Goal: Task Accomplishment & Management: Use online tool/utility

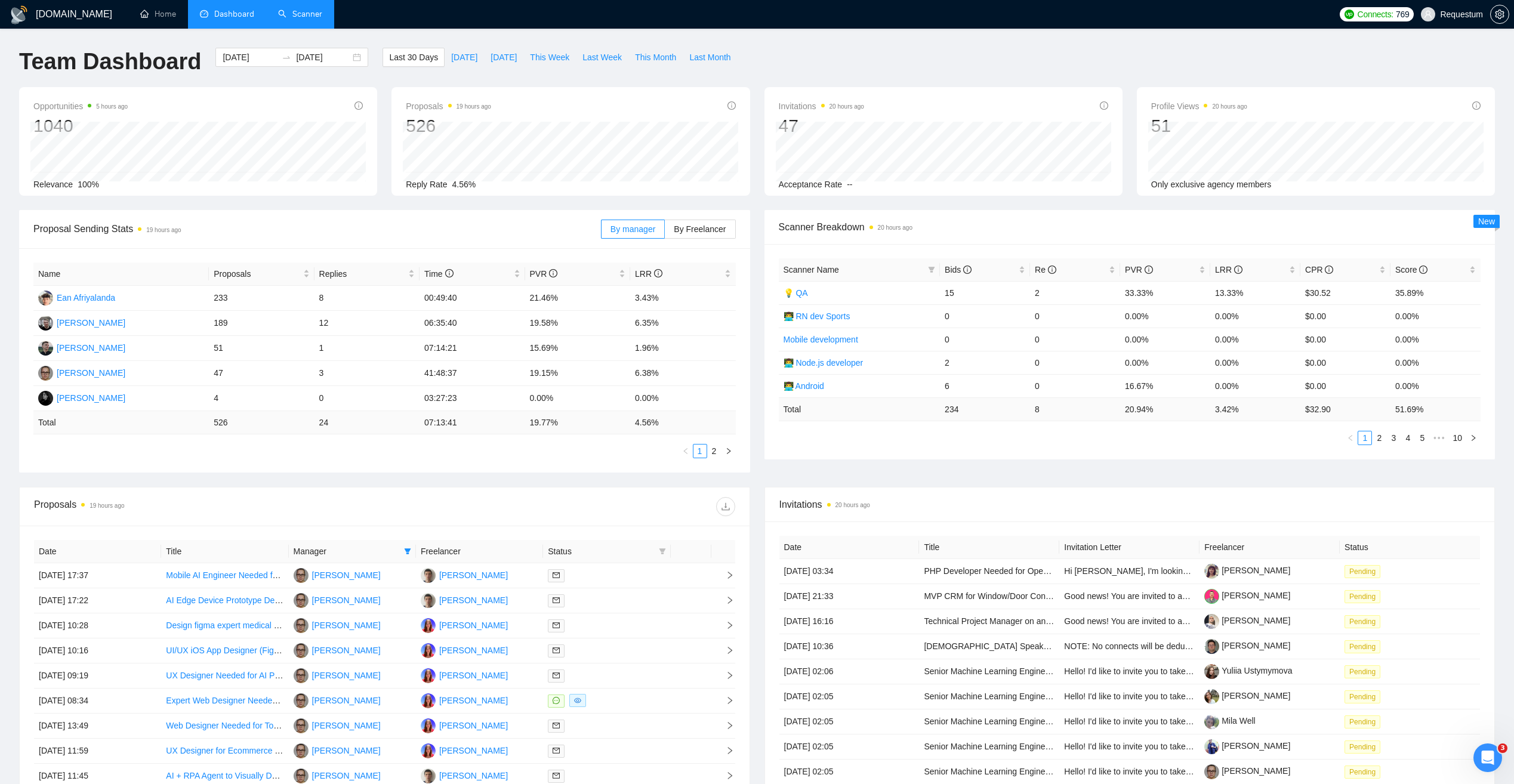
click at [302, 16] on link "Scanner" at bounding box center [300, 14] width 44 height 10
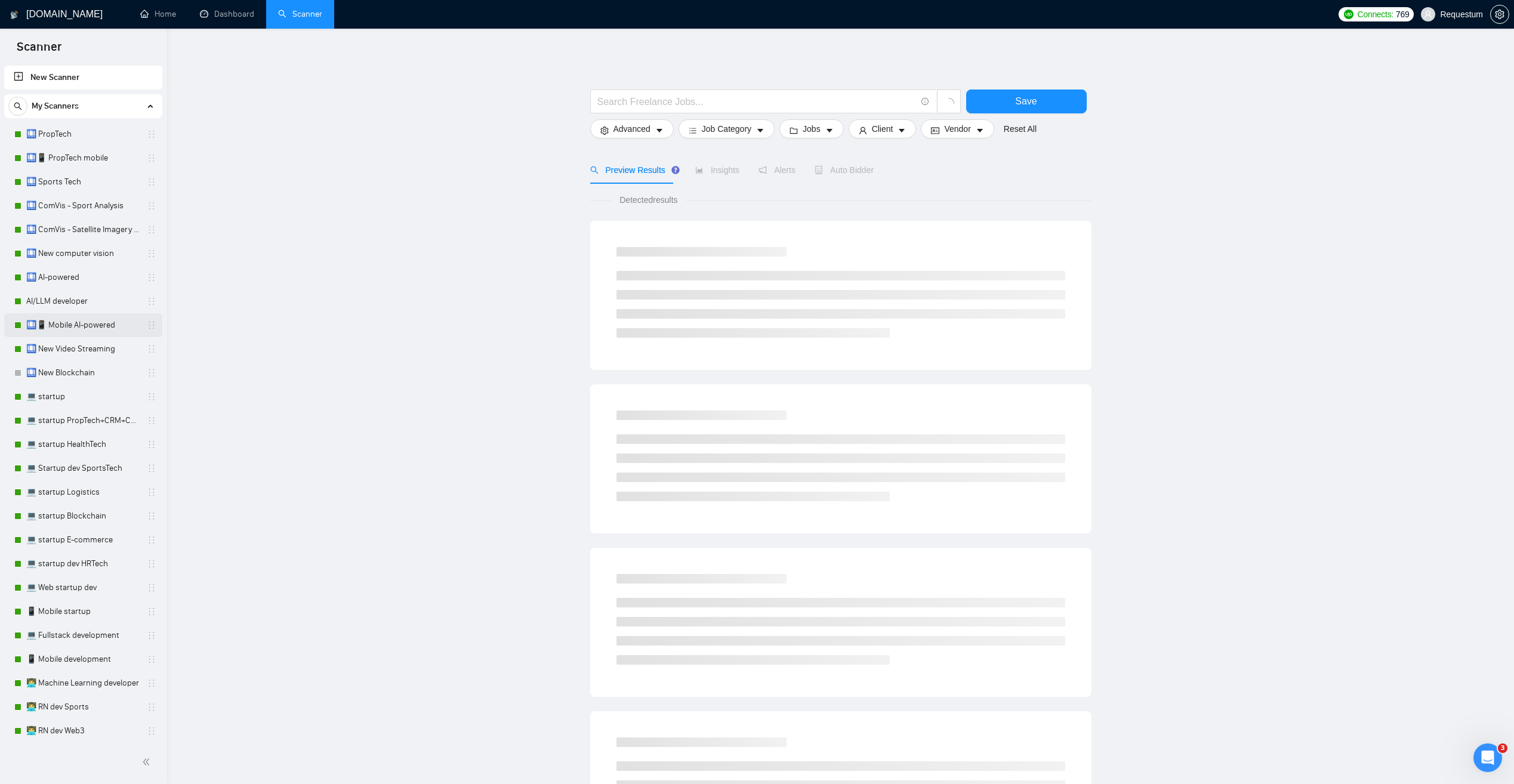
click at [119, 330] on link "🛄📱 Mobile AI-powered" at bounding box center [83, 325] width 113 height 24
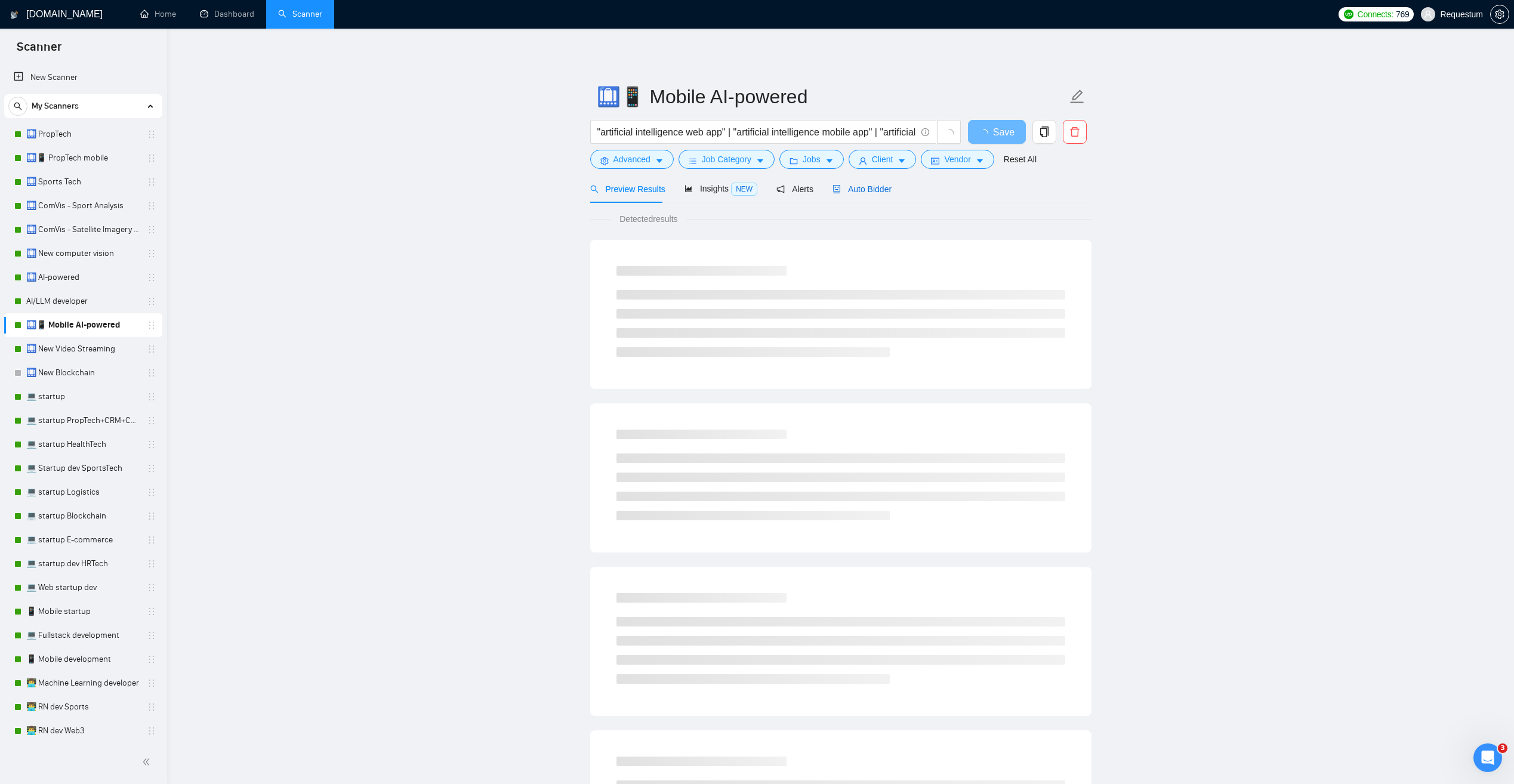
click at [846, 187] on span "Auto Bidder" at bounding box center [862, 189] width 59 height 10
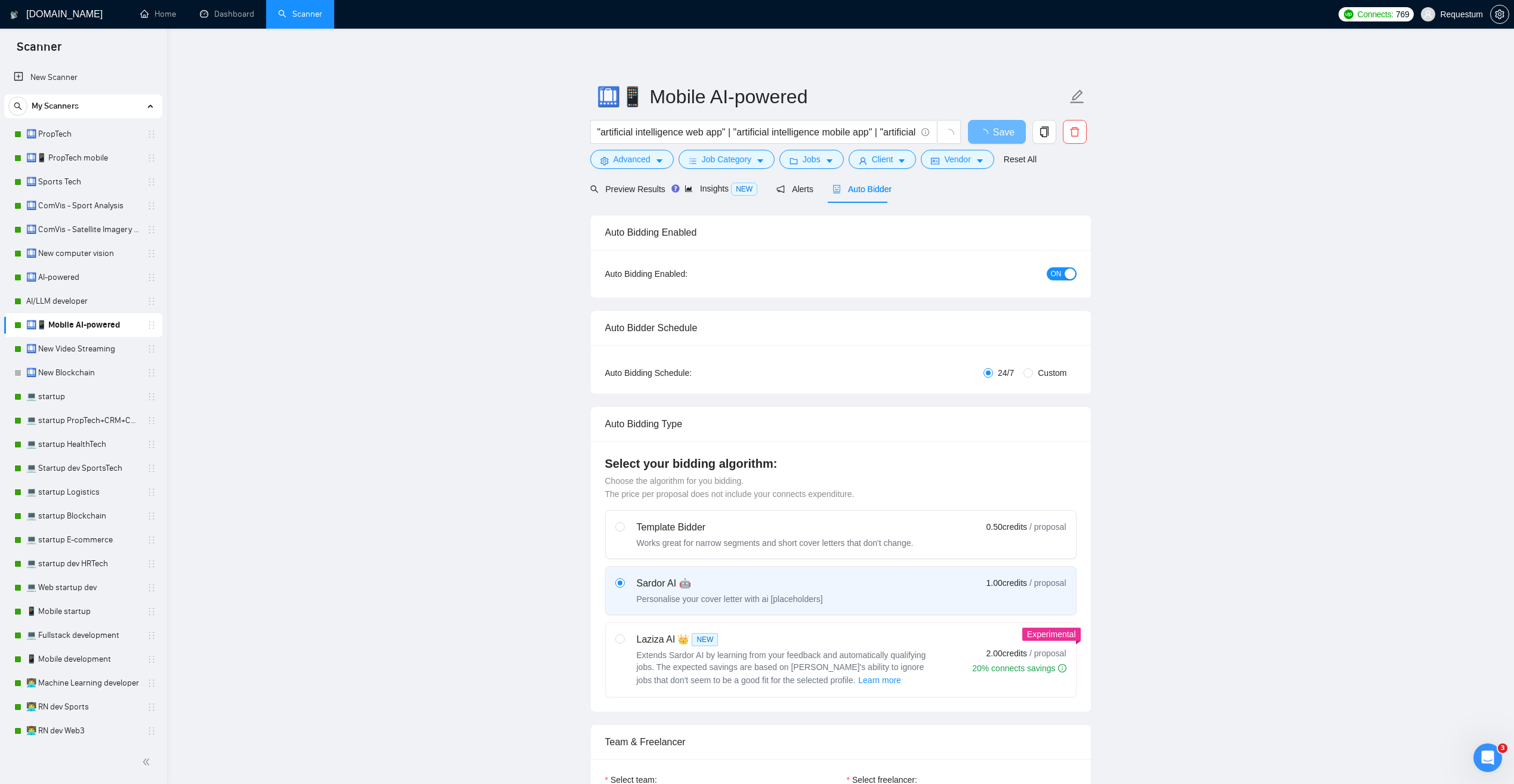
checkbox input "true"
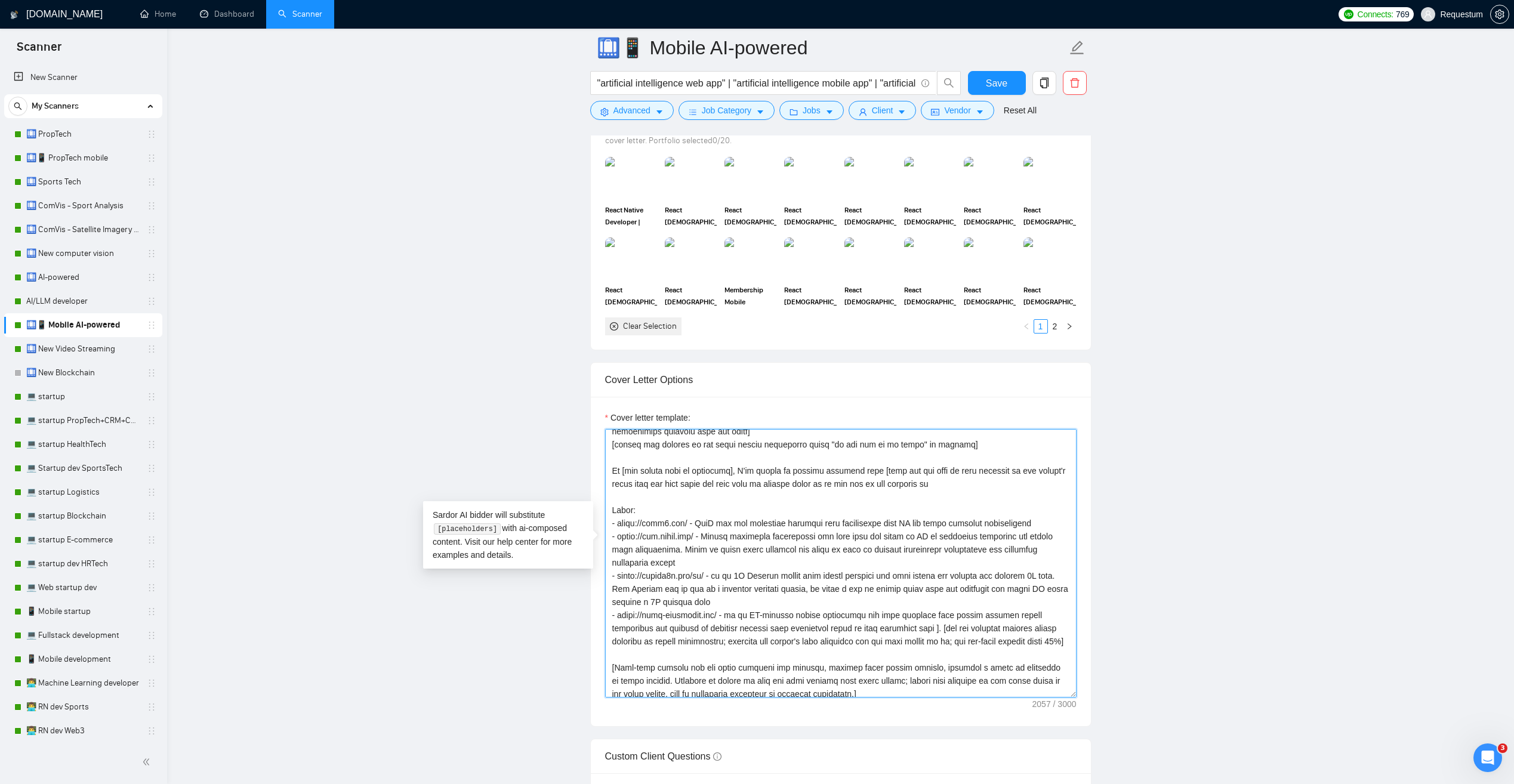
scroll to position [59, 0]
drag, startPoint x: 618, startPoint y: 554, endPoint x: 765, endPoint y: 563, distance: 147.3
click at [762, 562] on textarea "Cover letter template:" at bounding box center [840, 563] width 471 height 268
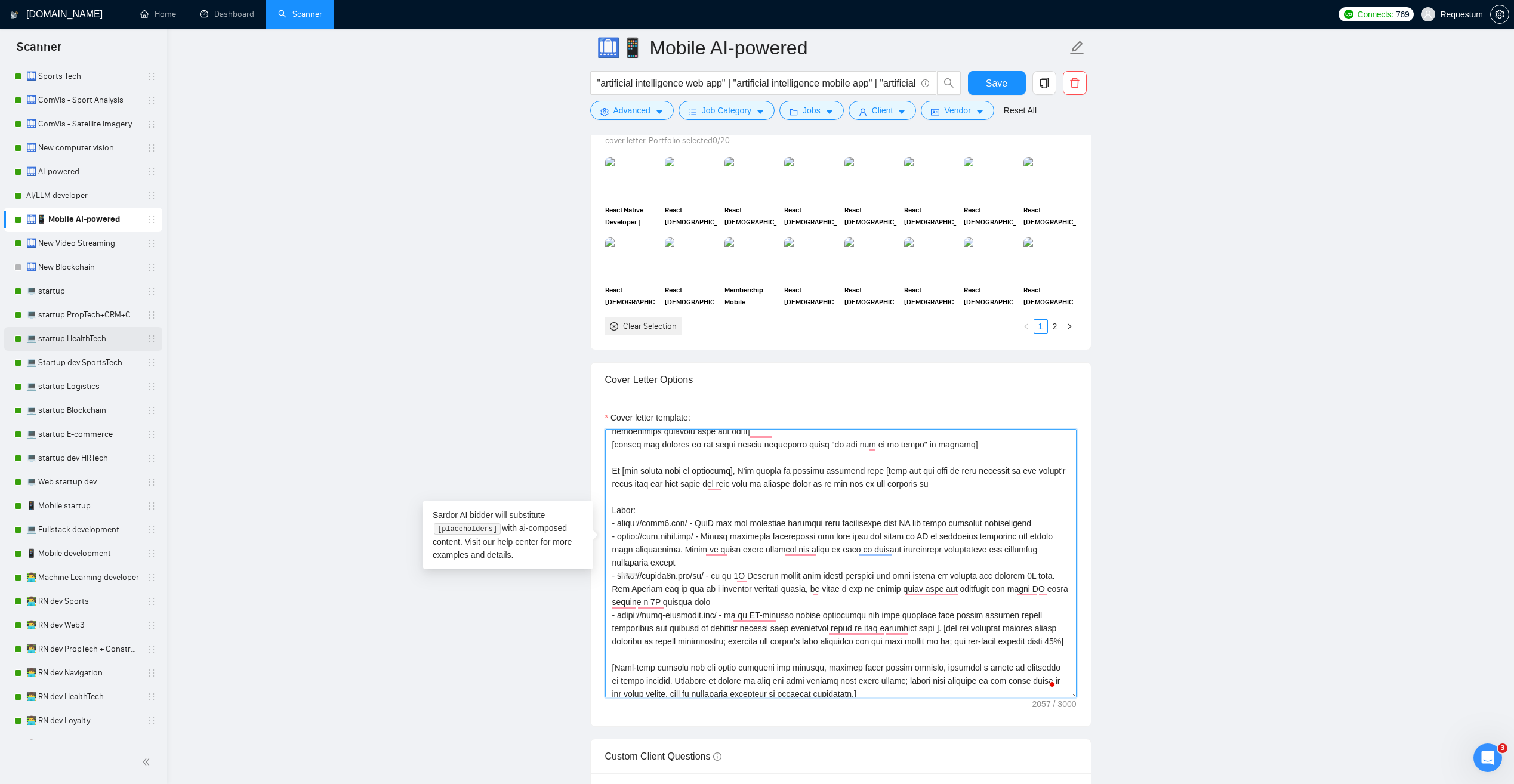
scroll to position [119, 0]
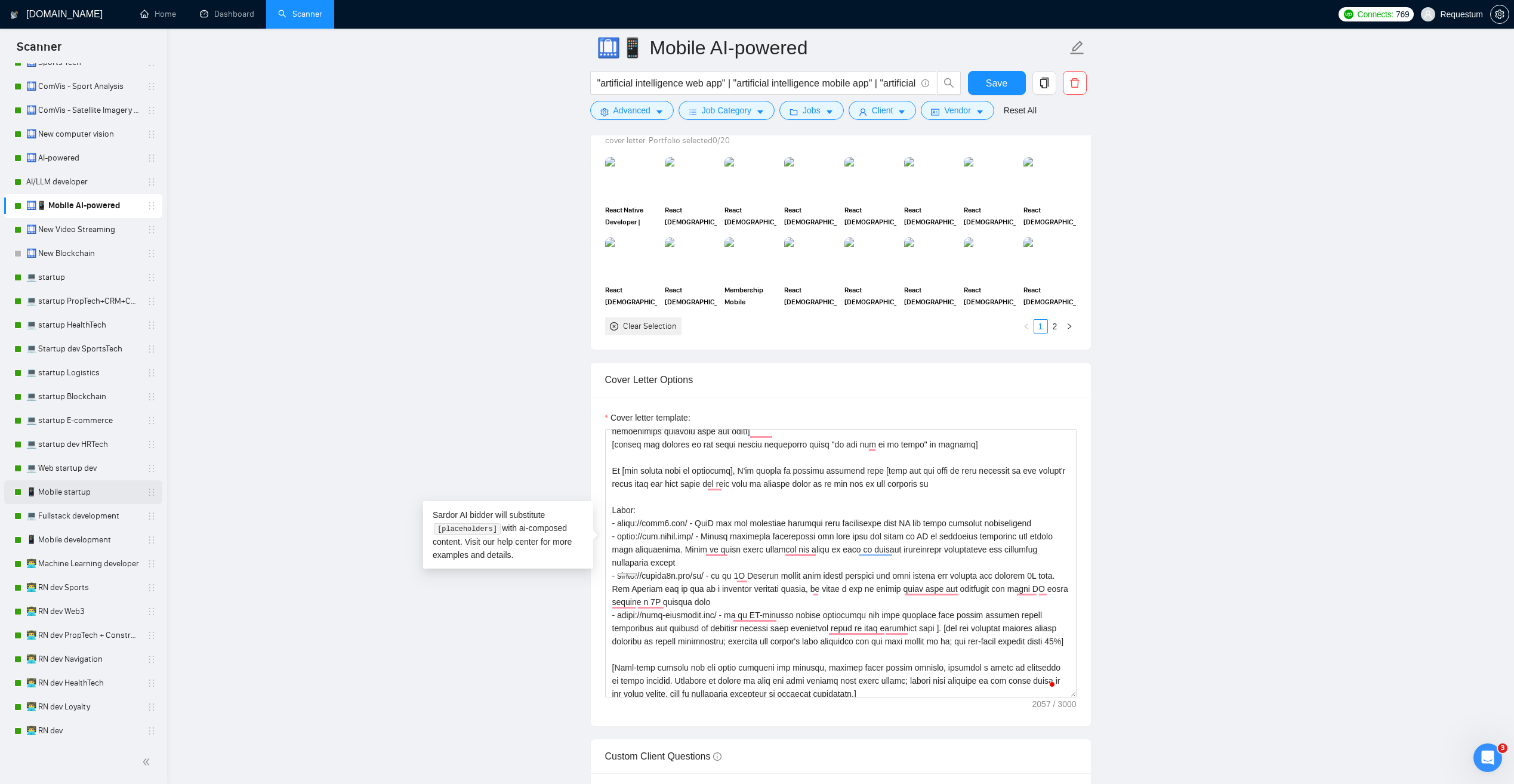
click at [107, 491] on link "📱 Mobile startup" at bounding box center [83, 492] width 113 height 24
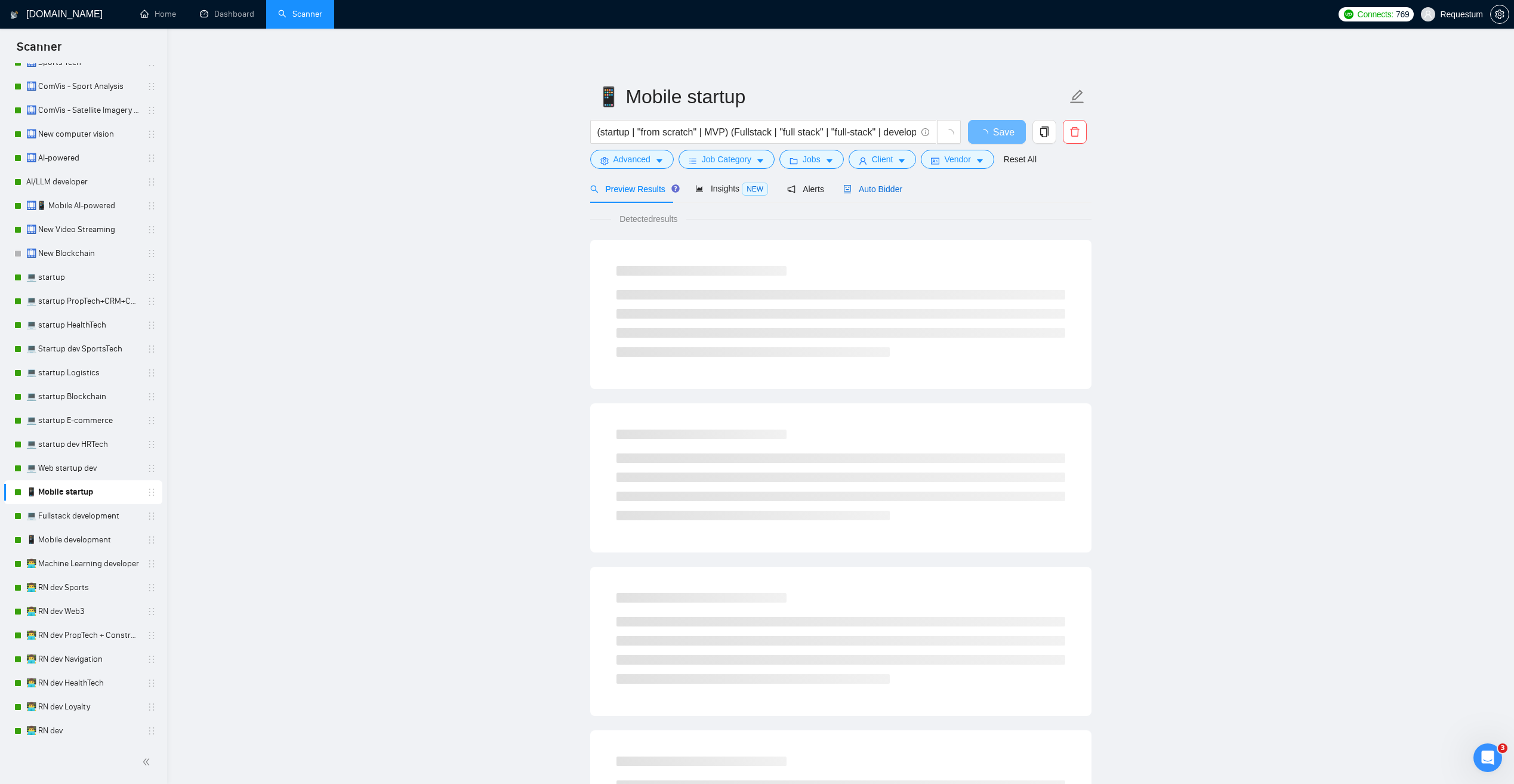
click at [861, 190] on span "Auto Bidder" at bounding box center [873, 189] width 59 height 10
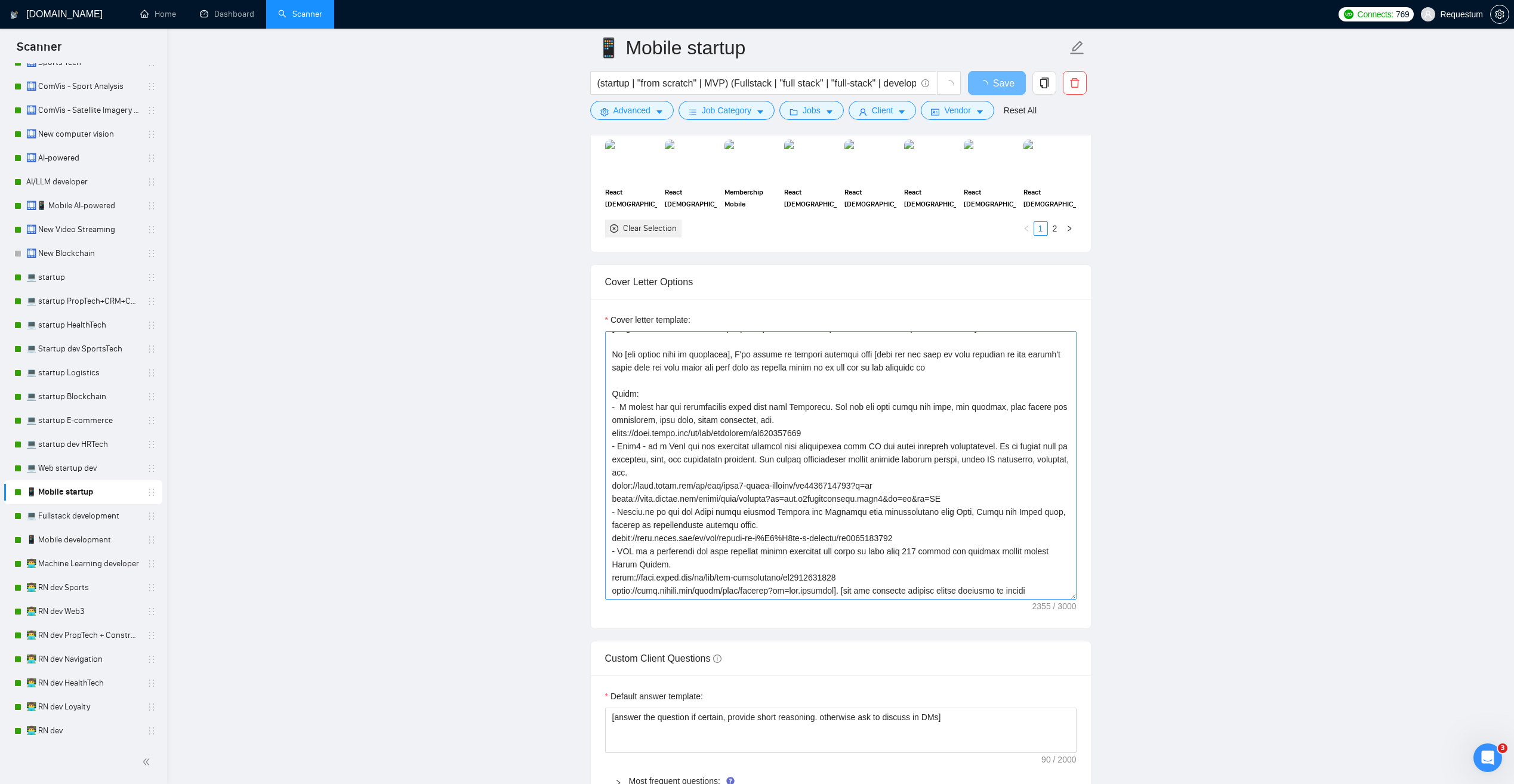
scroll to position [119, 0]
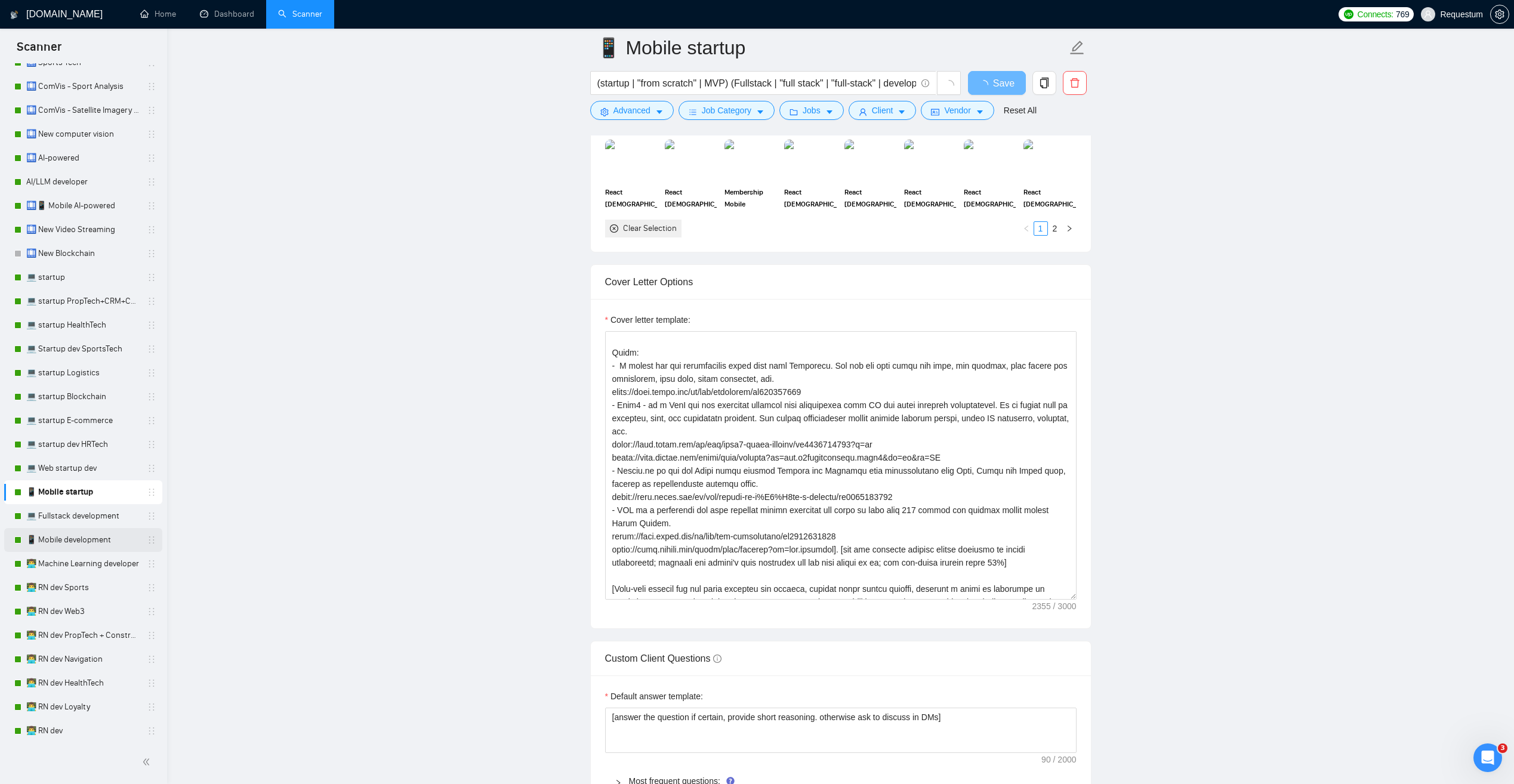
click at [78, 543] on link "📱 Mobile development" at bounding box center [83, 540] width 113 height 24
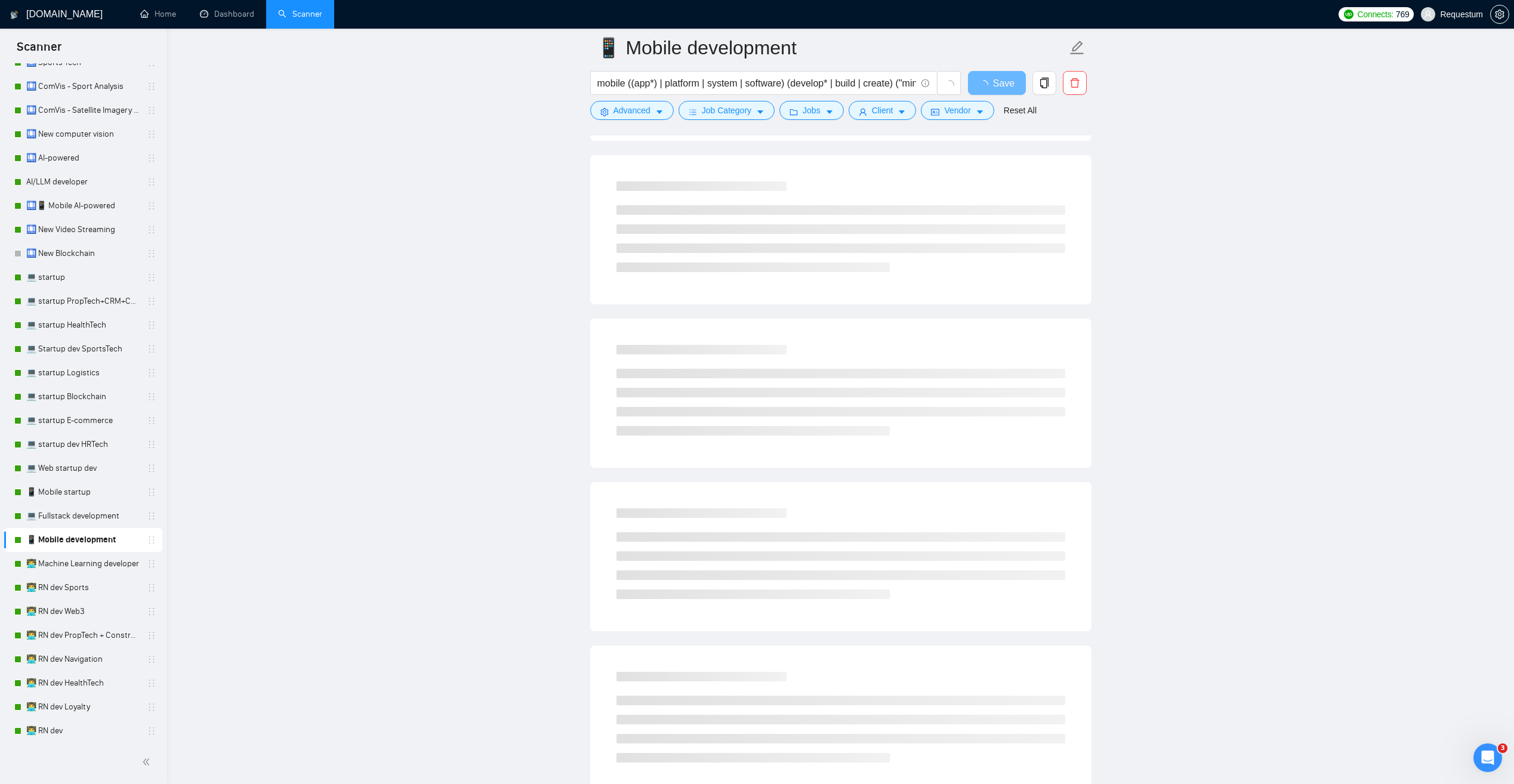
scroll to position [241, 0]
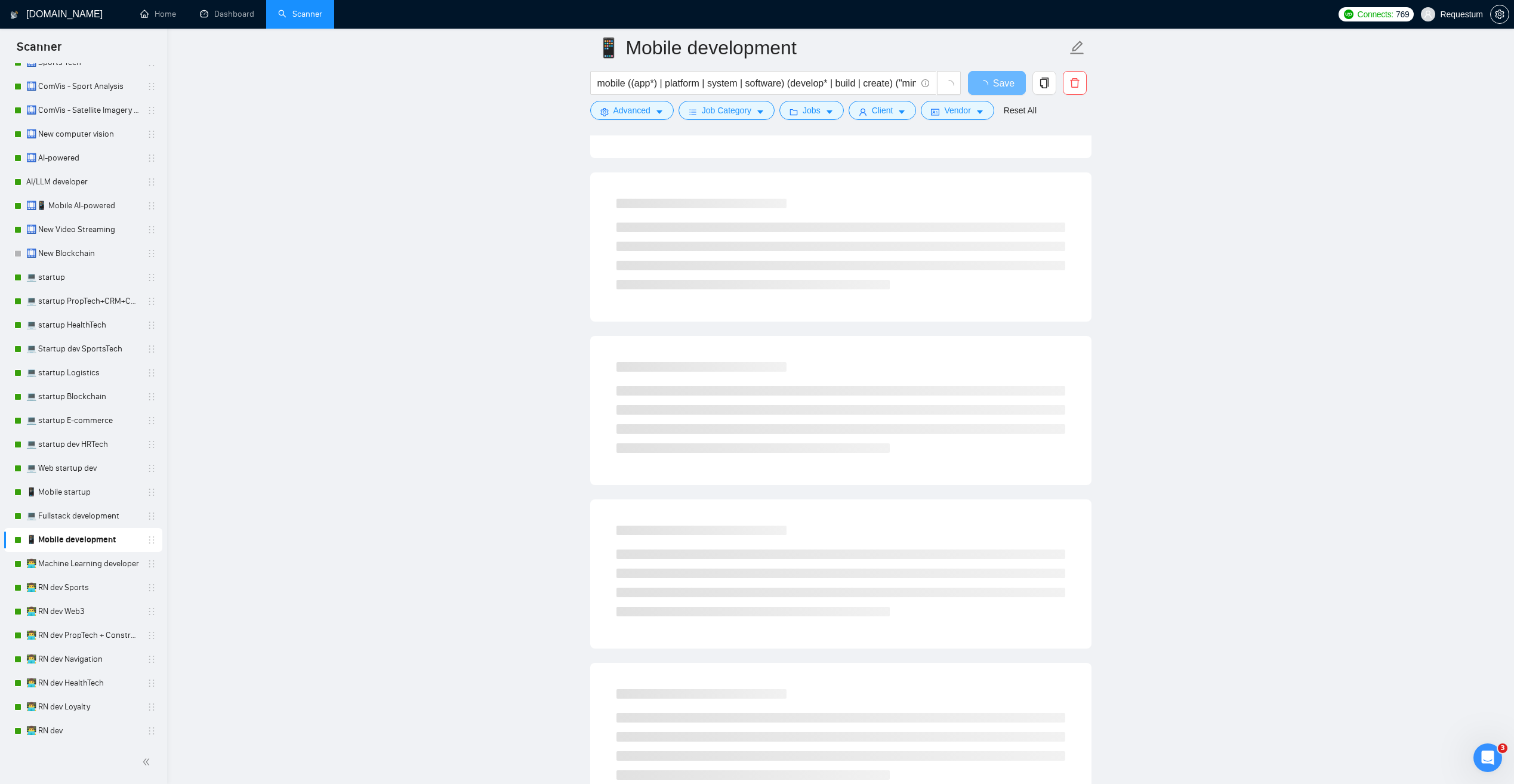
click at [100, 538] on link "📱 Mobile development" at bounding box center [83, 540] width 113 height 24
click at [80, 328] on link "🛄📱 Mobile AI-powered" at bounding box center [83, 325] width 113 height 24
click at [86, 611] on link "📱 Mobile startup" at bounding box center [83, 612] width 113 height 24
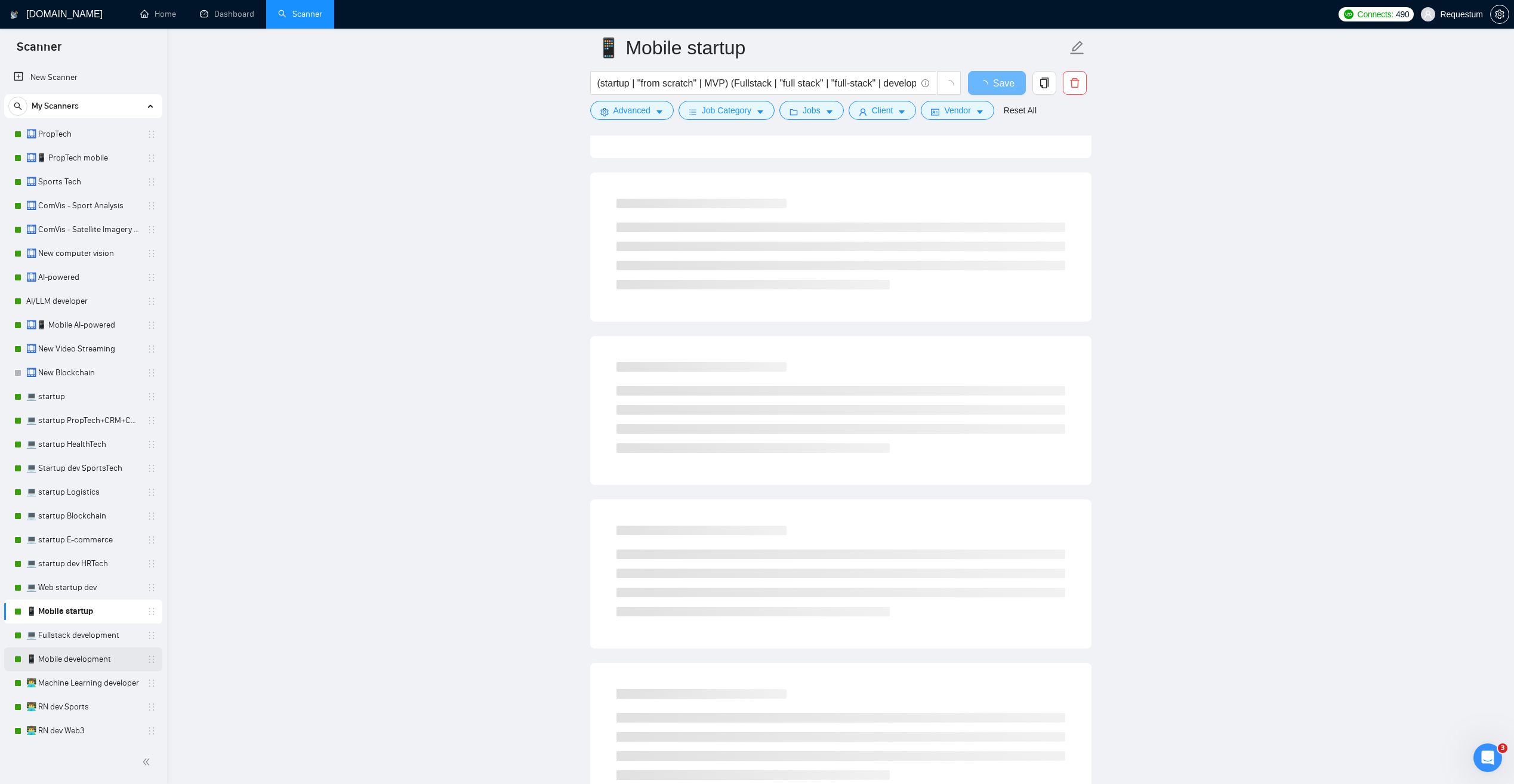
click at [103, 662] on link "📱 Mobile development" at bounding box center [83, 660] width 113 height 24
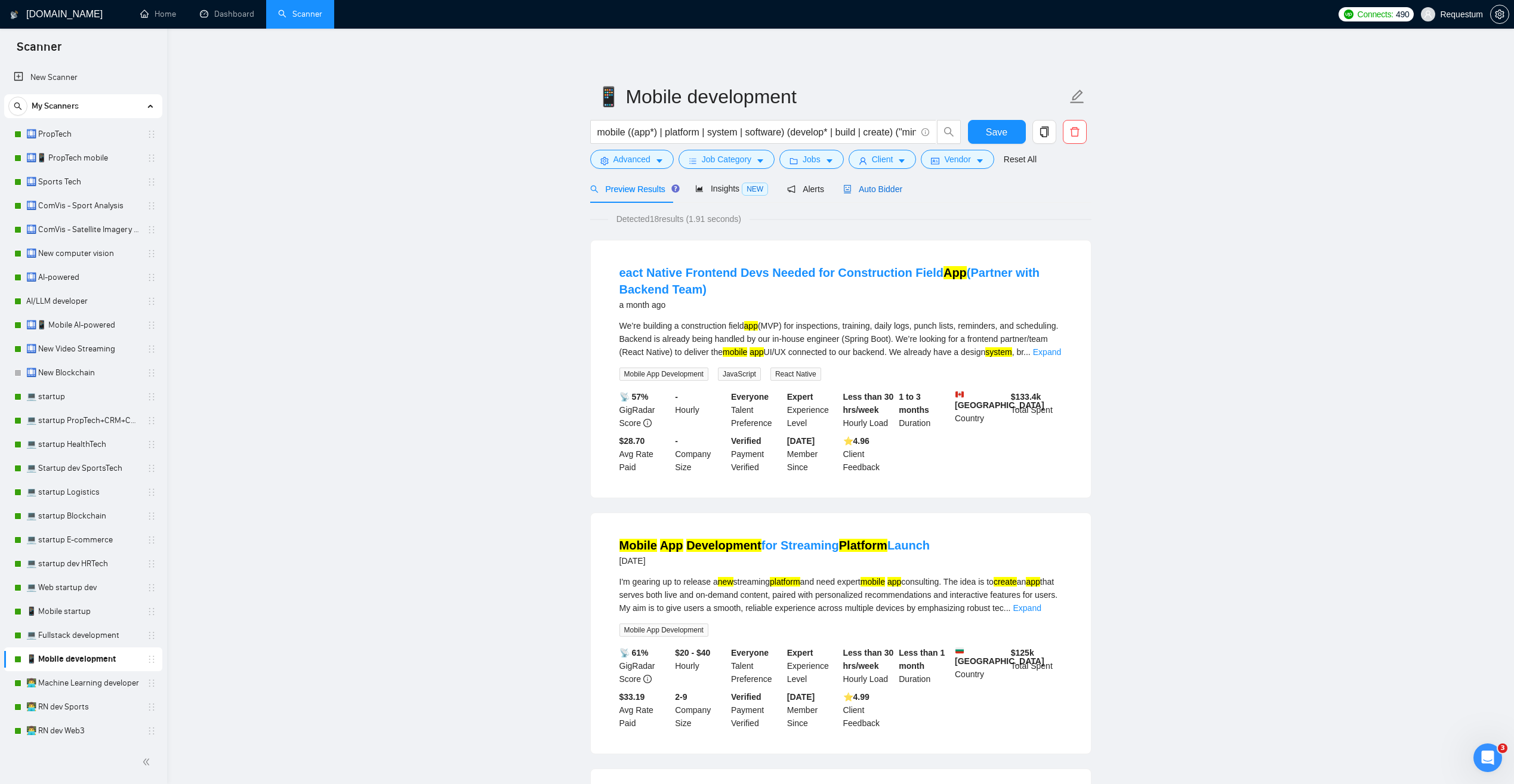
click at [866, 188] on span "Auto Bidder" at bounding box center [873, 189] width 59 height 10
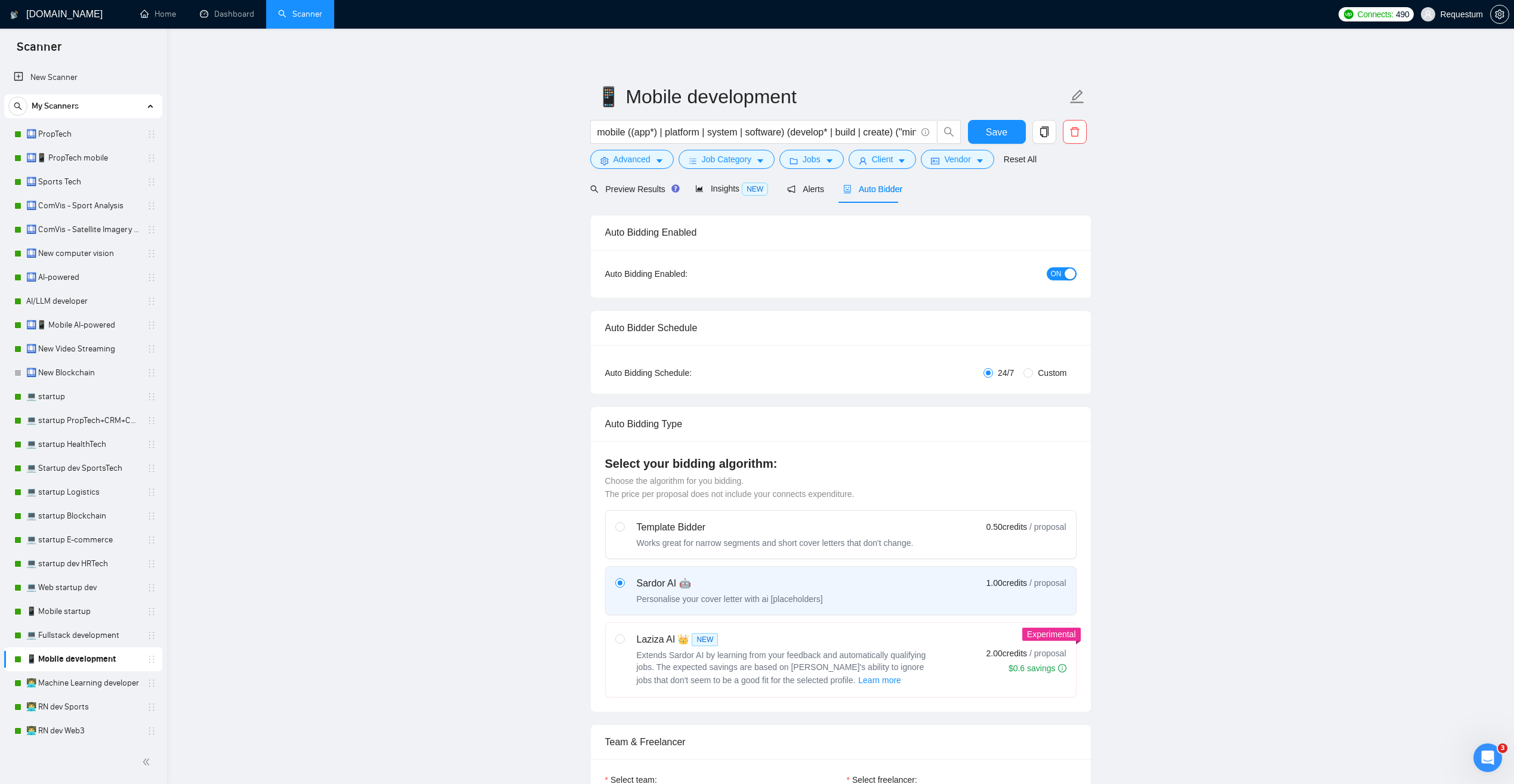
checkbox input "true"
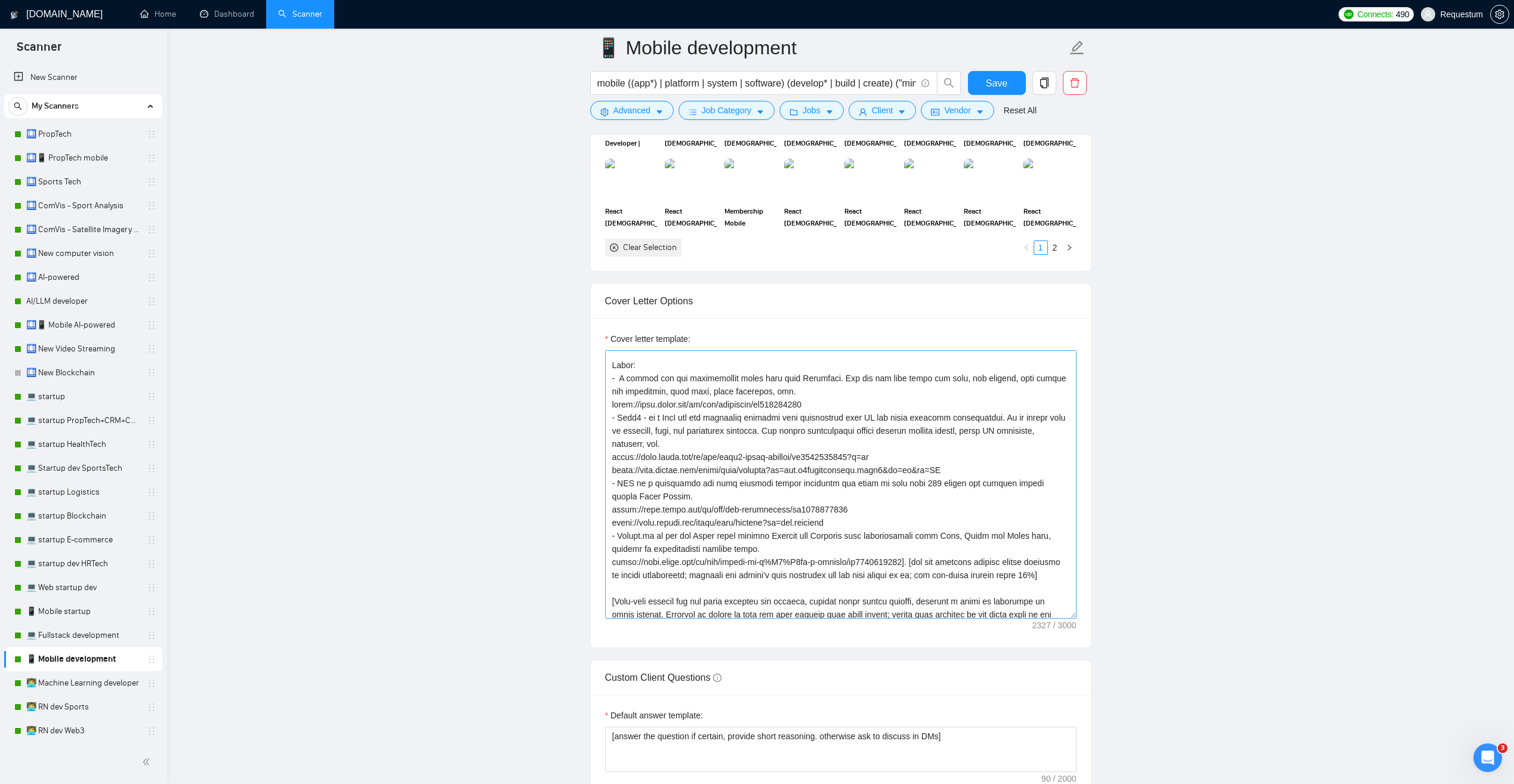
scroll to position [119, 0]
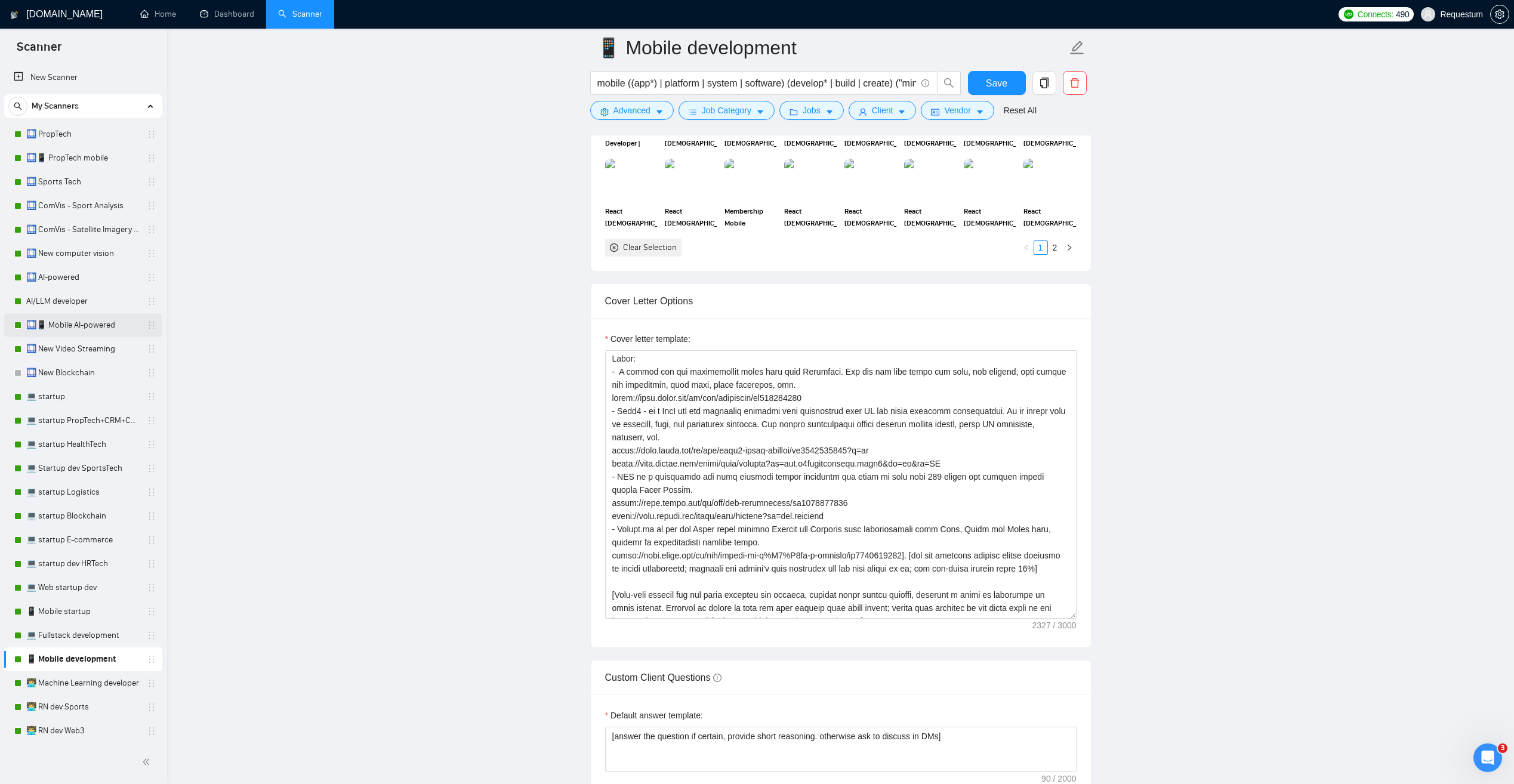
click at [102, 325] on link "🛄📱 Mobile AI-powered" at bounding box center [83, 325] width 113 height 24
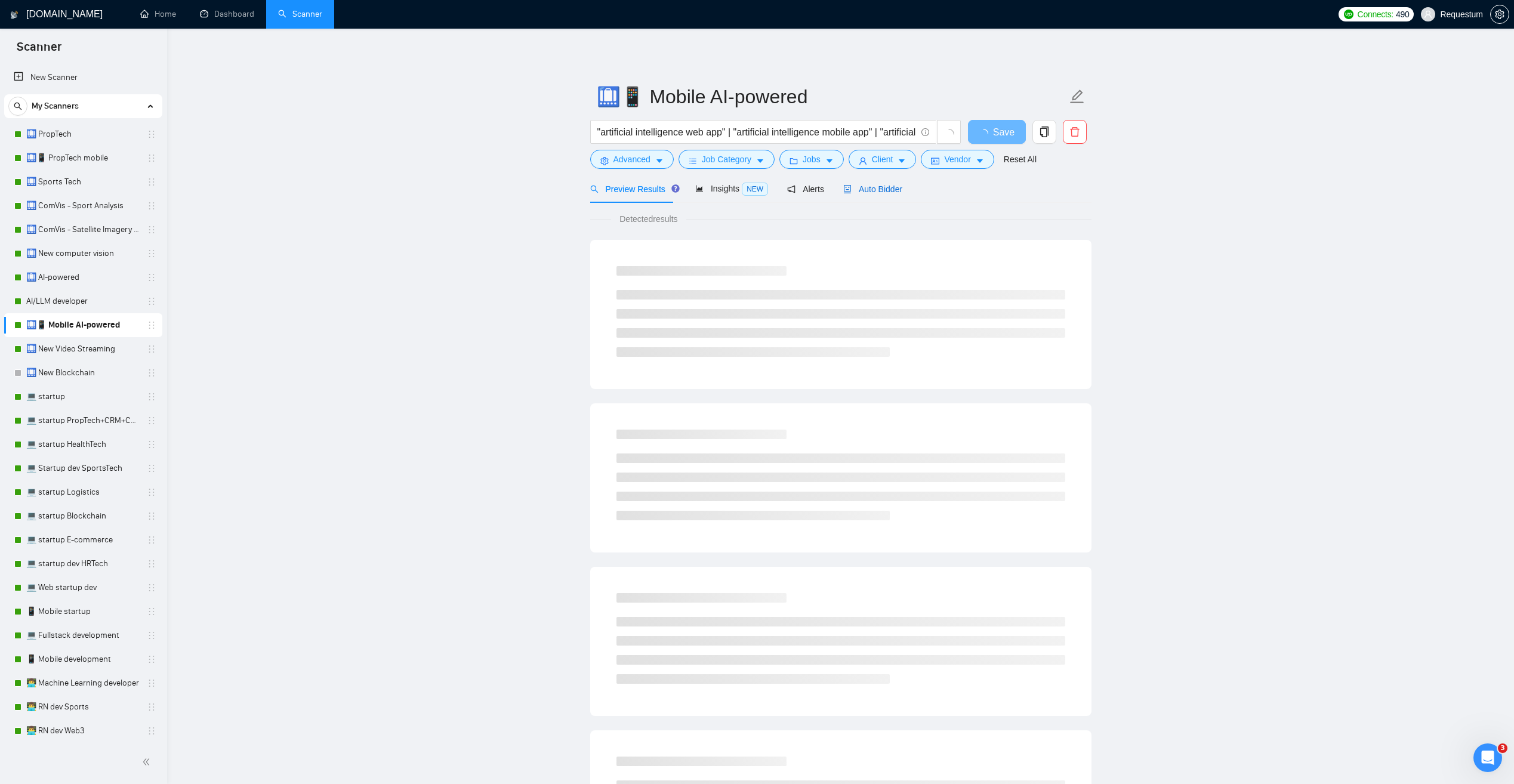
click at [866, 184] on span "Auto Bidder" at bounding box center [873, 189] width 59 height 10
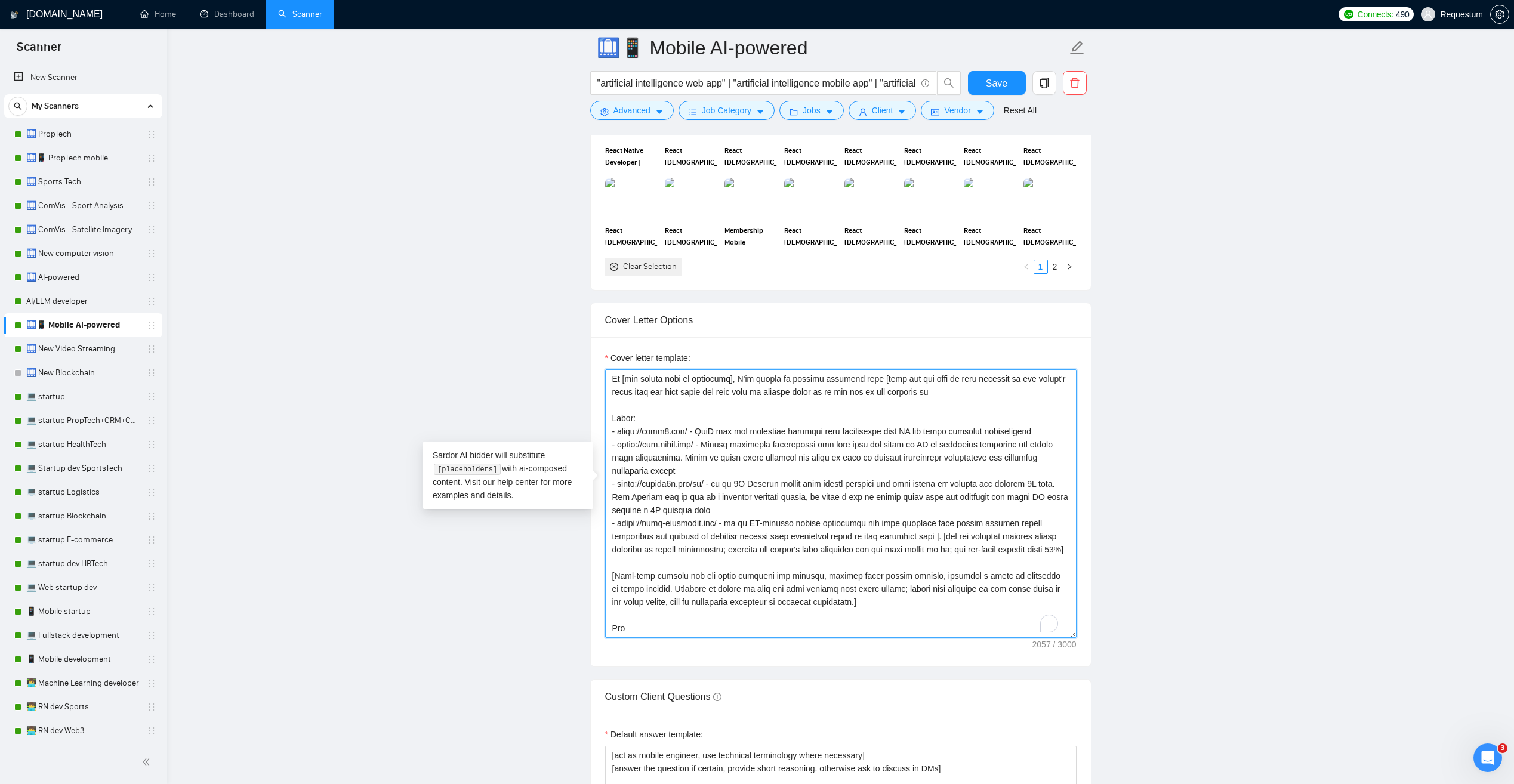
scroll to position [105, 0]
drag, startPoint x: 712, startPoint y: 414, endPoint x: 730, endPoint y: 435, distance: 27.7
click at [730, 435] on textarea "Cover letter template:" at bounding box center [840, 503] width 471 height 268
click at [685, 458] on textarea "Cover letter template:" at bounding box center [840, 503] width 471 height 268
drag, startPoint x: 713, startPoint y: 454, endPoint x: 741, endPoint y: 371, distance: 87.6
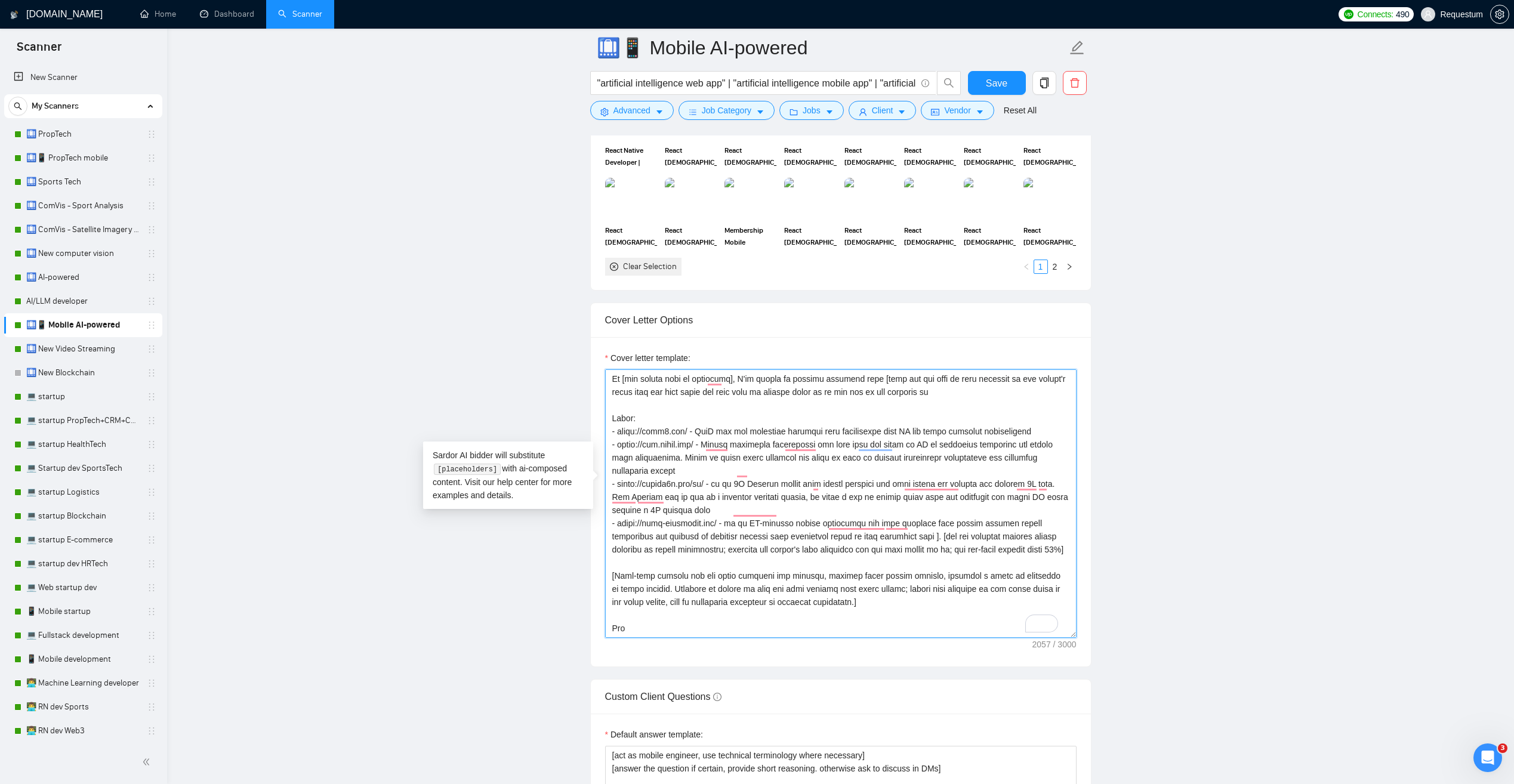
click at [611, 451] on textarea "Cover letter template:" at bounding box center [840, 503] width 471 height 268
click at [705, 486] on textarea "Cover letter template:" at bounding box center [840, 503] width 471 height 268
drag, startPoint x: 617, startPoint y: 492, endPoint x: 707, endPoint y: 493, distance: 90.0
click at [707, 493] on textarea "Cover letter template:" at bounding box center [840, 503] width 471 height 268
click at [708, 486] on textarea "Cover letter template:" at bounding box center [840, 503] width 471 height 268
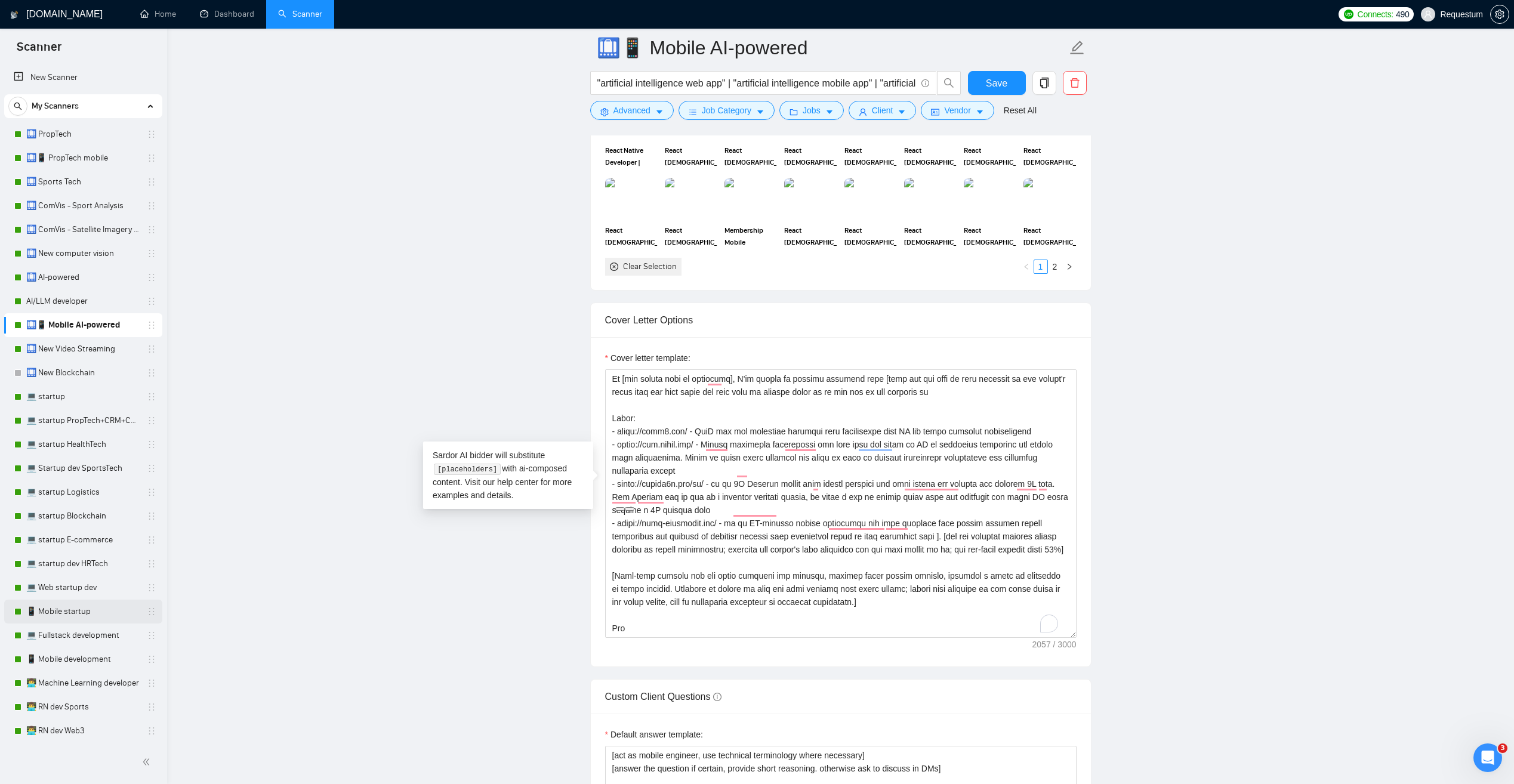
click at [105, 612] on link "📱 Mobile startup" at bounding box center [83, 612] width 113 height 24
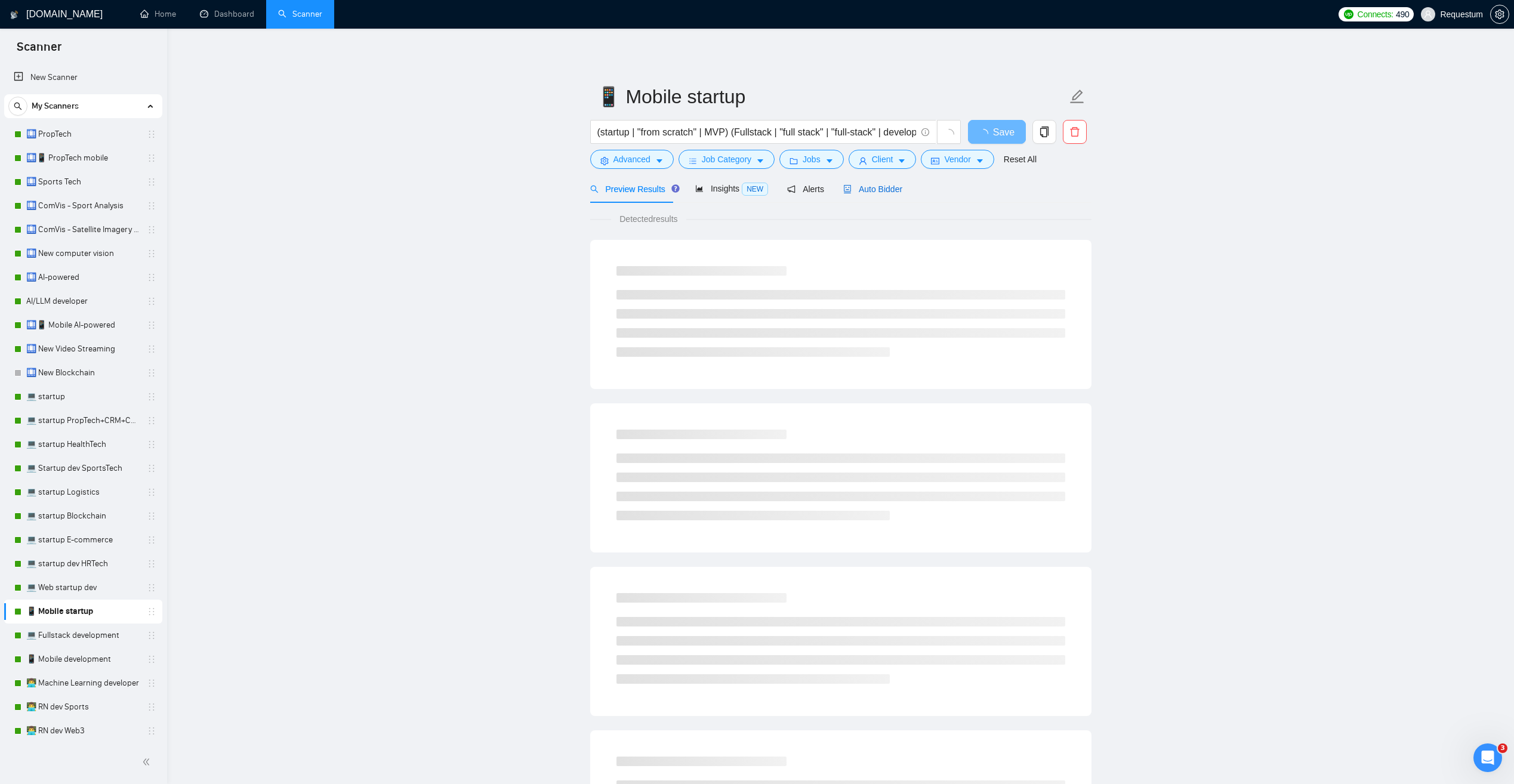
click at [882, 191] on span "Auto Bidder" at bounding box center [873, 189] width 59 height 10
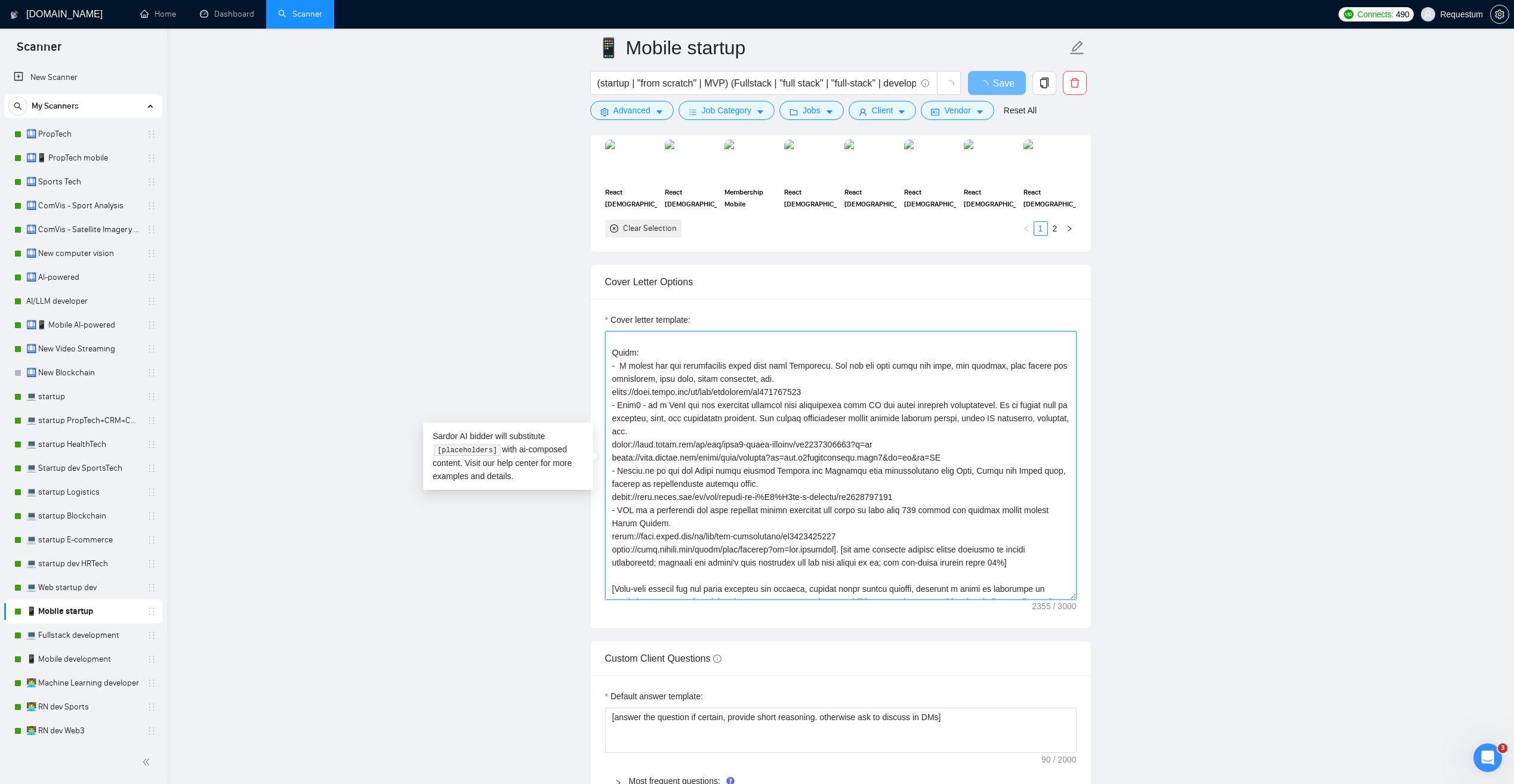
scroll to position [119, 0]
drag, startPoint x: 612, startPoint y: 510, endPoint x: 1034, endPoint y: 544, distance: 423.4
click at [1034, 544] on textarea "Cover letter template:" at bounding box center [840, 465] width 471 height 268
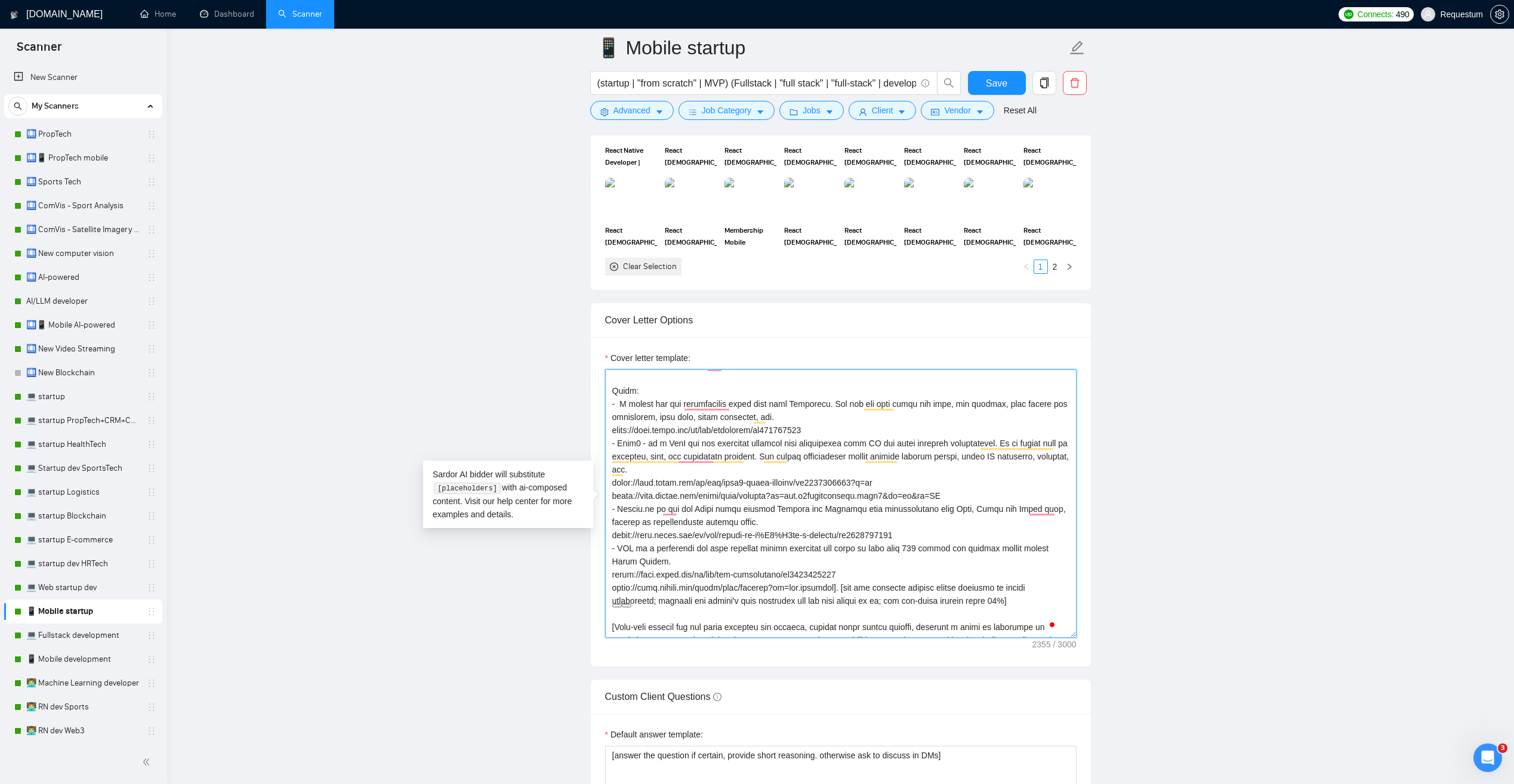
click at [713, 525] on textarea "Cover letter template:" at bounding box center [840, 503] width 471 height 268
click at [635, 552] on textarea "Cover letter template:" at bounding box center [840, 503] width 471 height 268
click at [631, 510] on textarea "Cover letter template:" at bounding box center [840, 503] width 471 height 268
drag, startPoint x: 126, startPoint y: 656, endPoint x: 168, endPoint y: 635, distance: 47.0
click at [126, 656] on link "📱 Mobile development" at bounding box center [83, 660] width 113 height 24
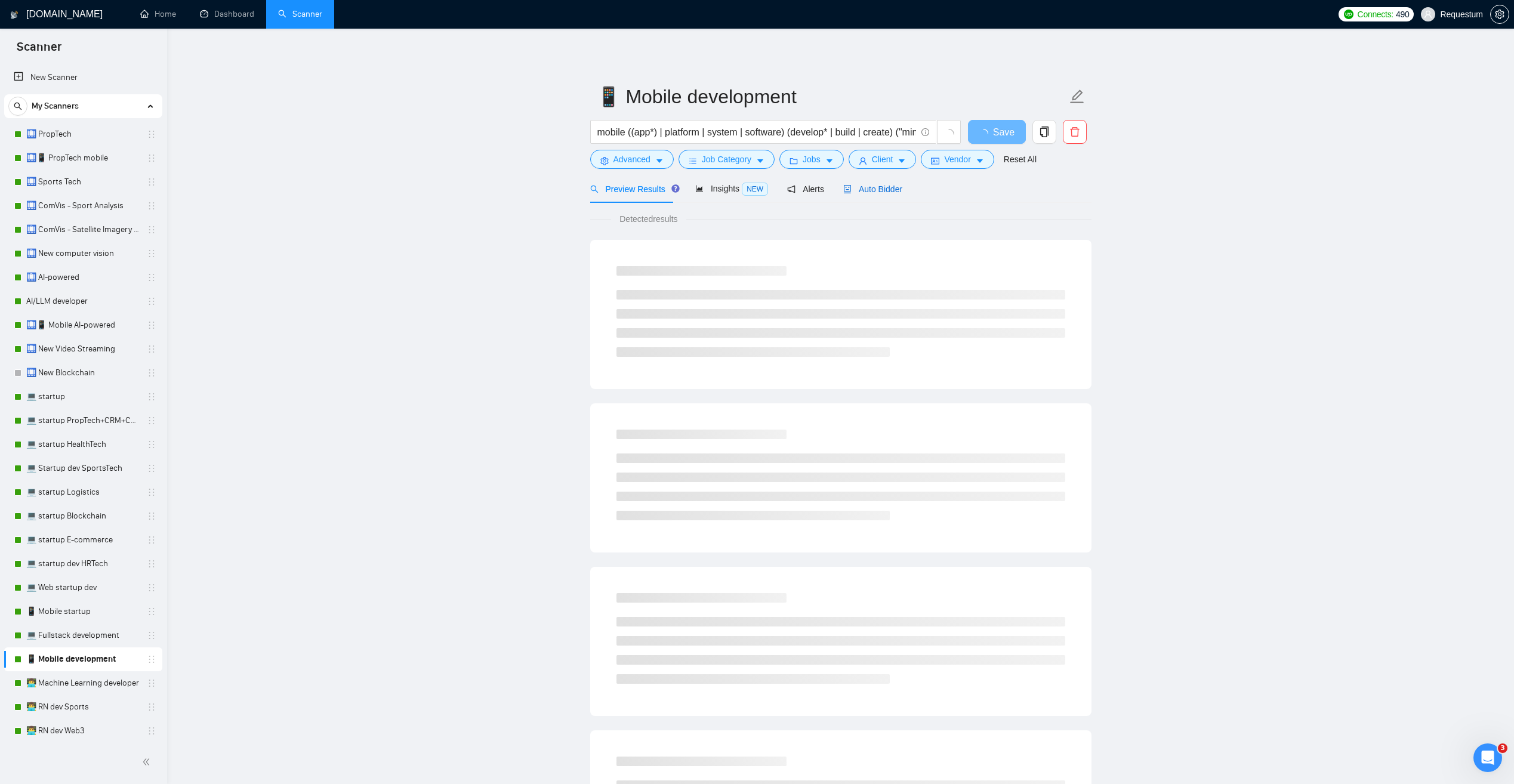
click at [868, 188] on span "Auto Bidder" at bounding box center [873, 189] width 59 height 10
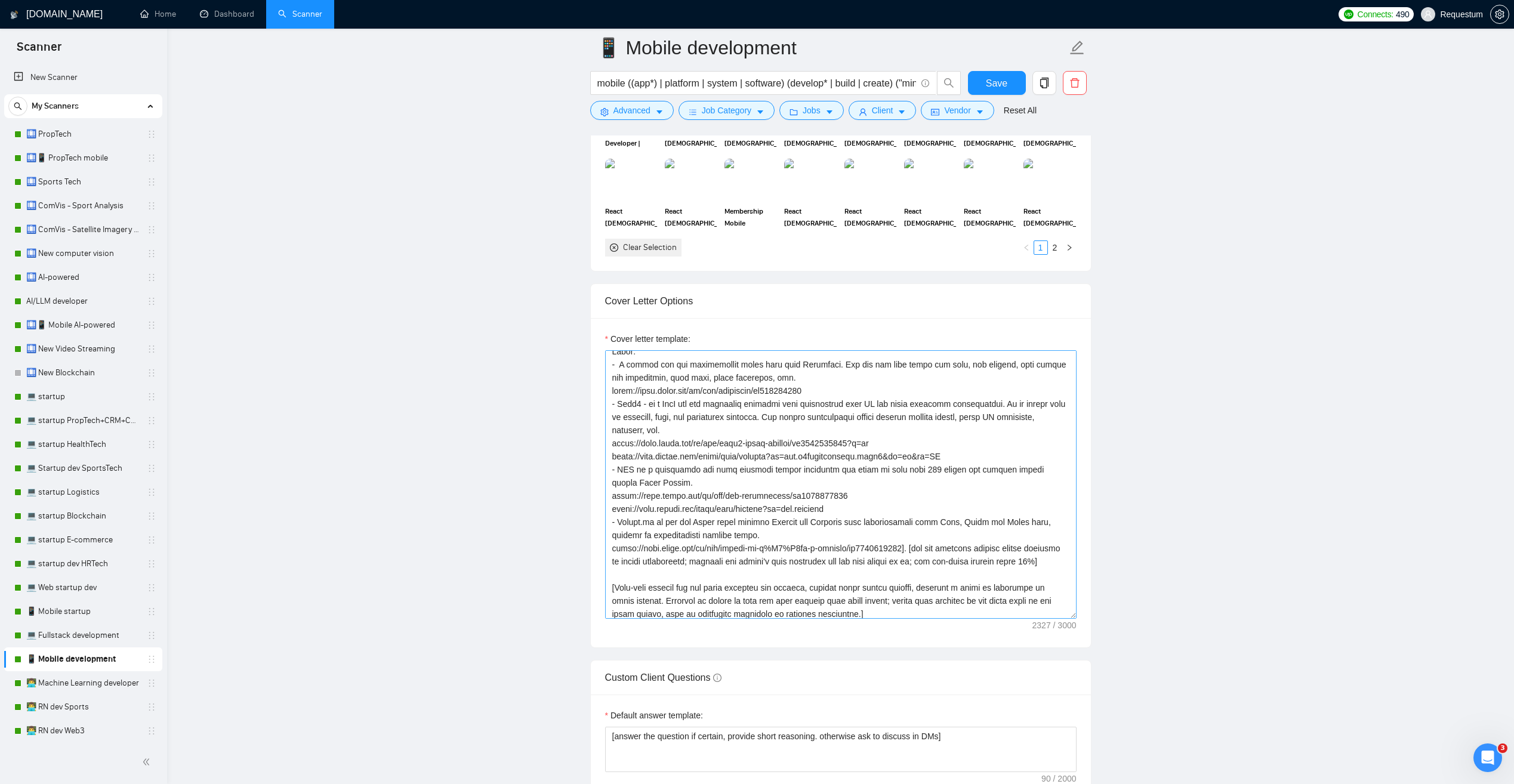
scroll to position [119, 0]
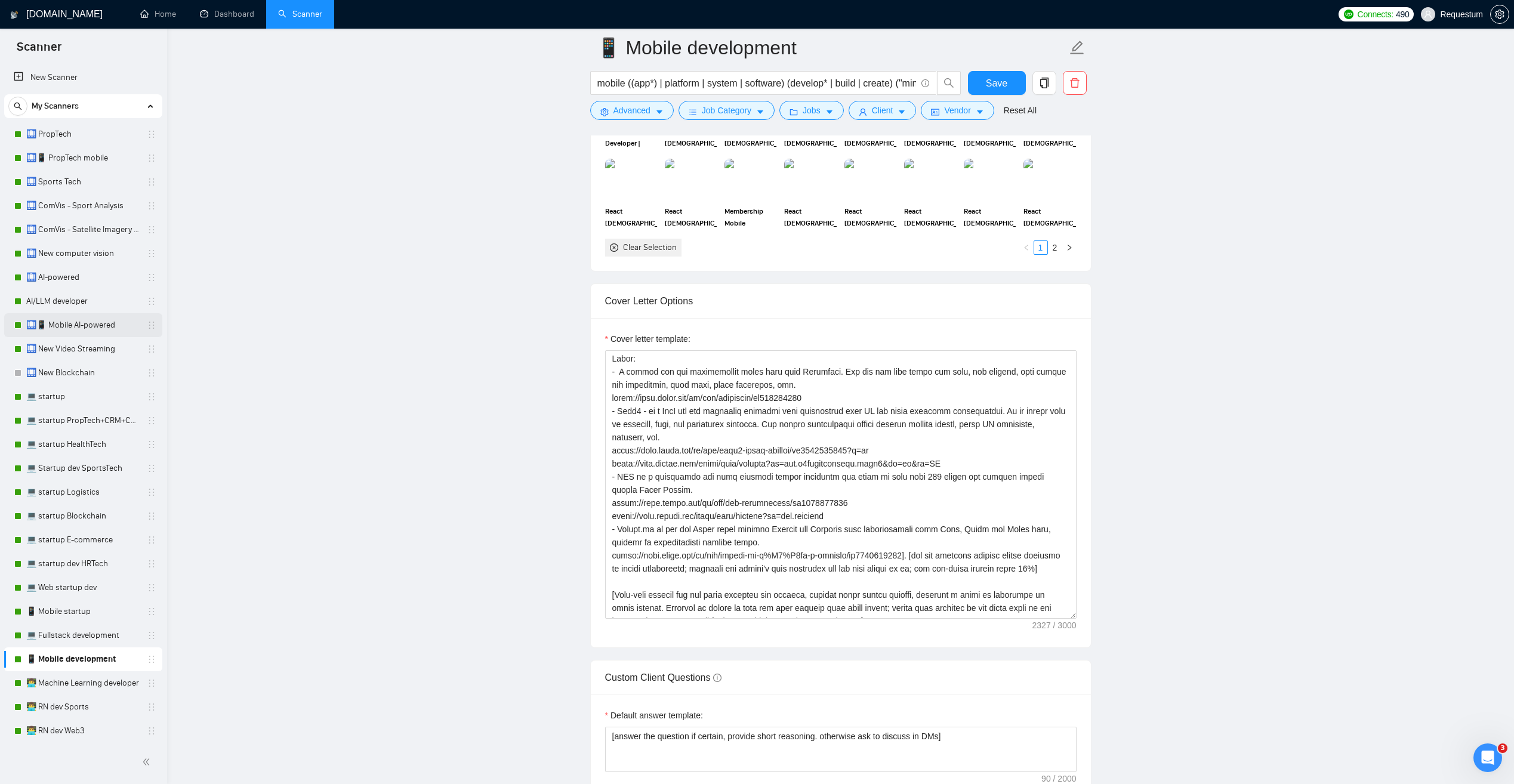
click at [101, 329] on link "🛄📱 Mobile AI-powered" at bounding box center [83, 325] width 113 height 24
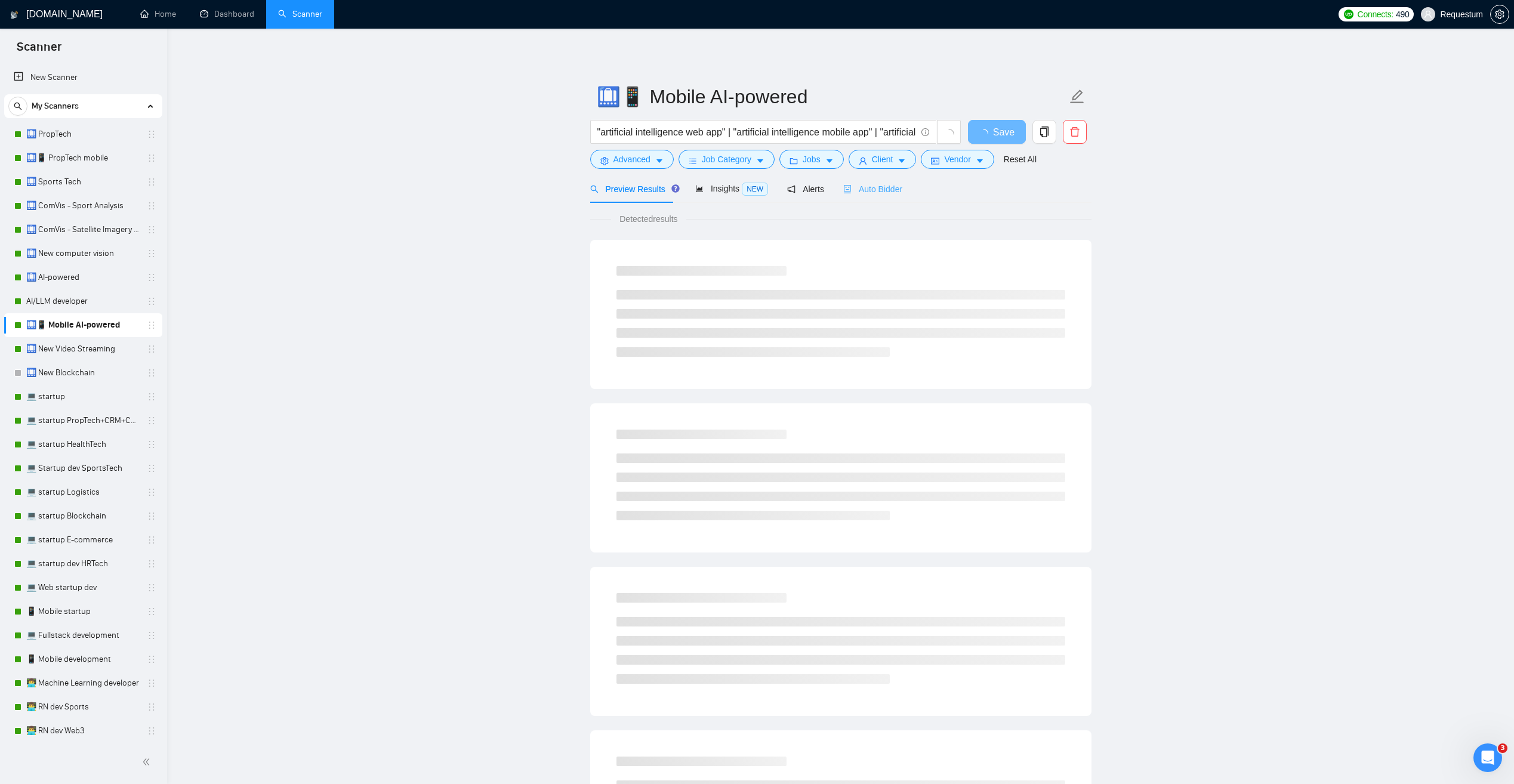
click at [867, 176] on div "Auto Bidder" at bounding box center [873, 188] width 59 height 28
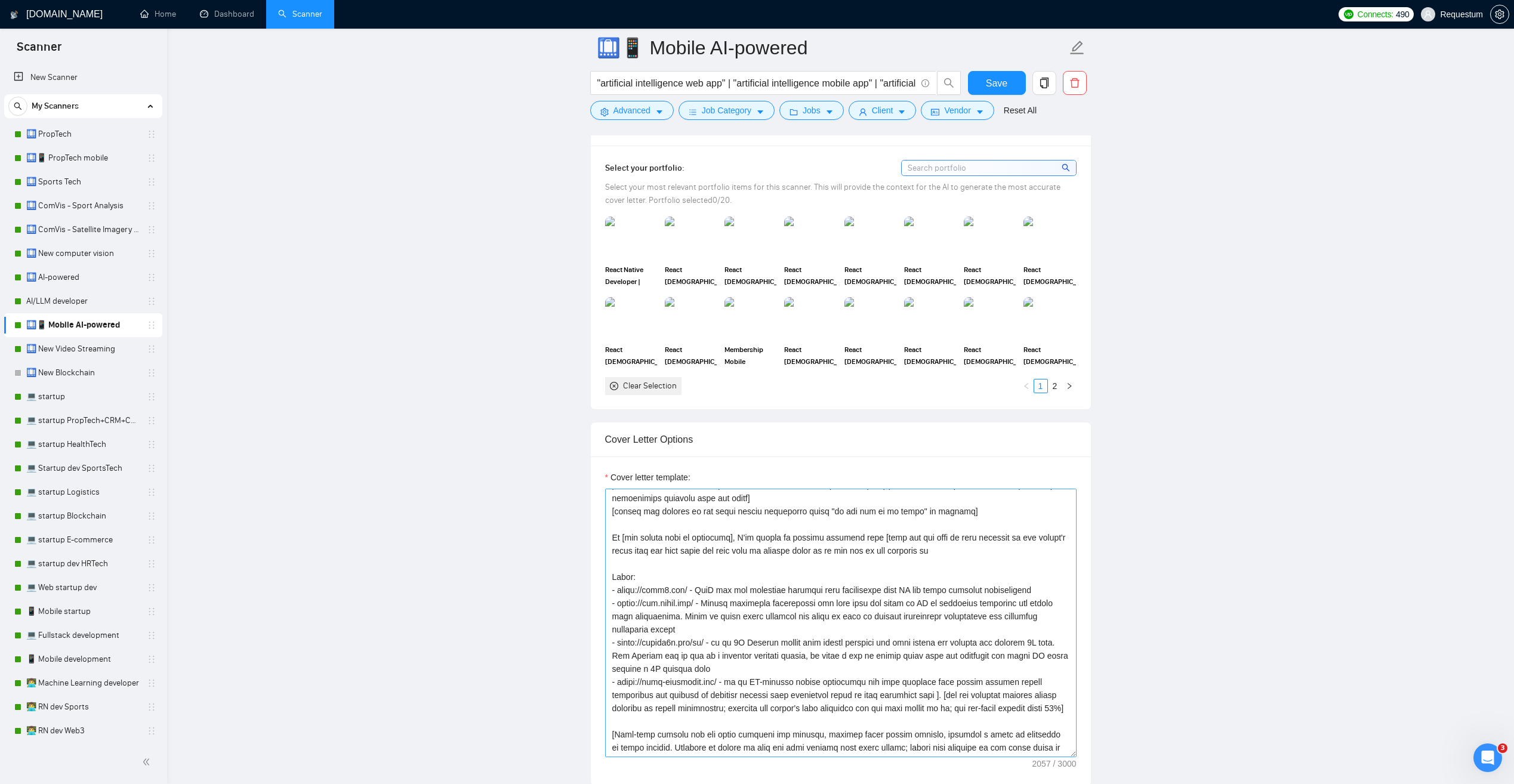
scroll to position [59, 0]
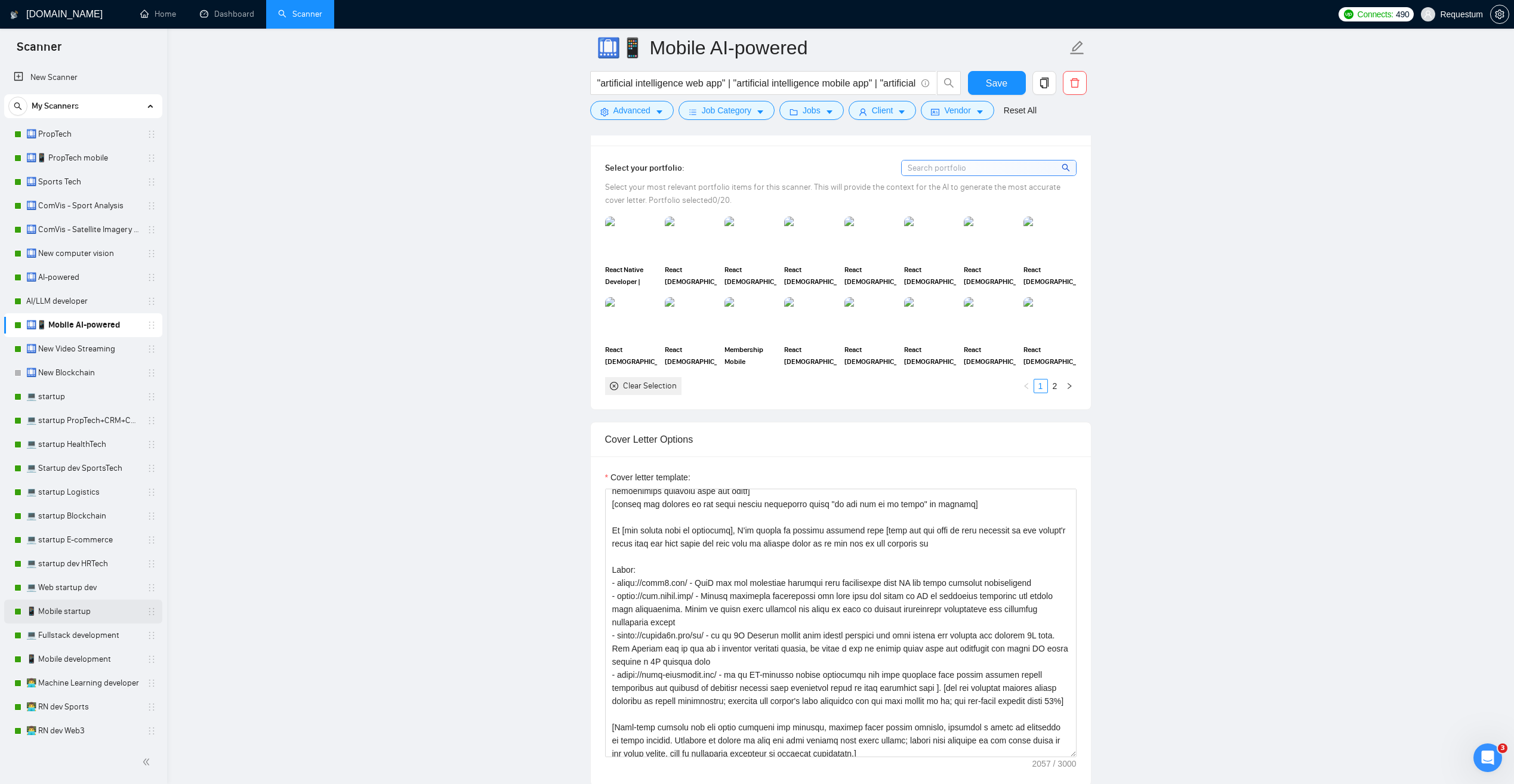
click at [90, 607] on link "📱 Mobile startup" at bounding box center [83, 612] width 113 height 24
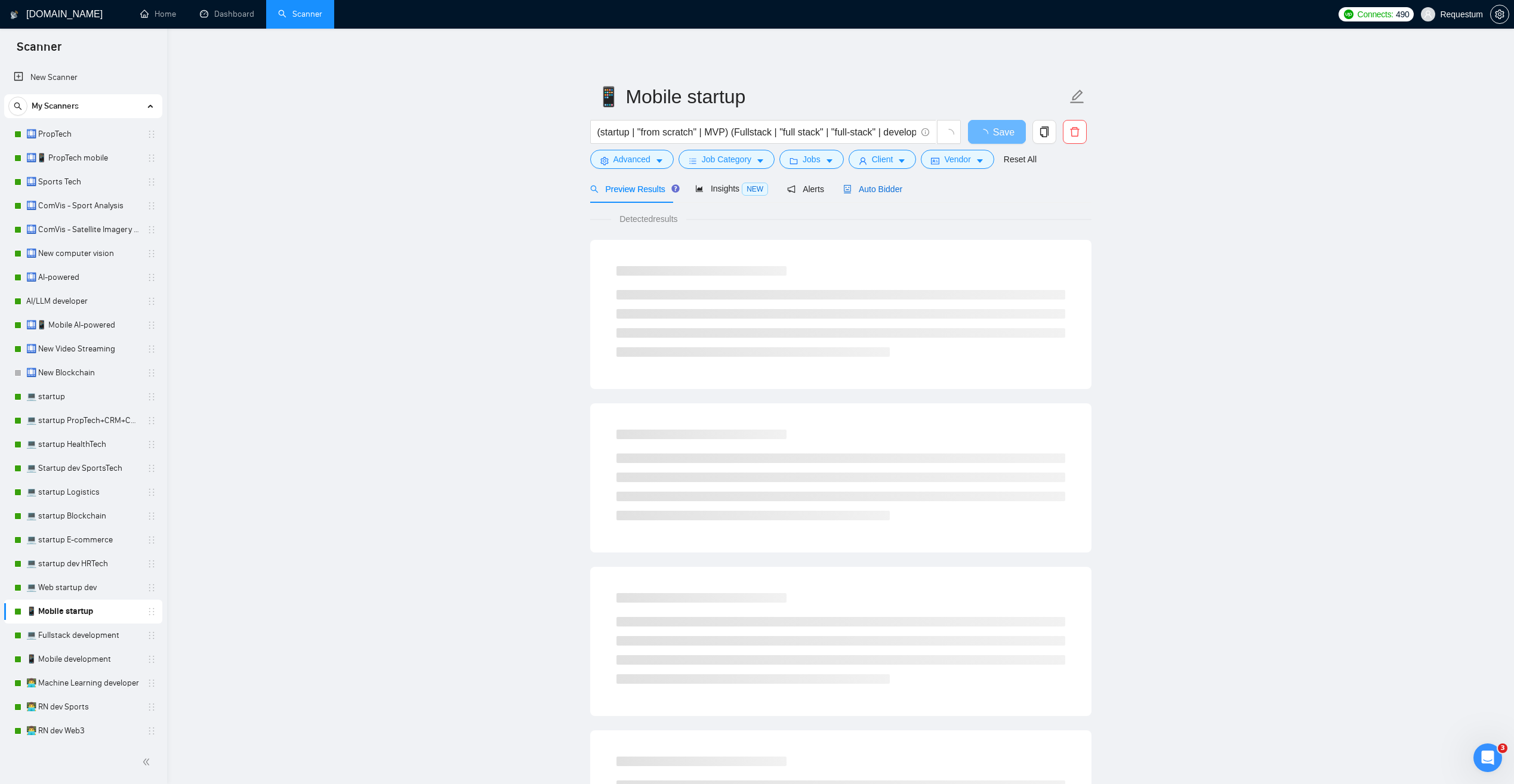
click at [865, 187] on span "Auto Bidder" at bounding box center [873, 189] width 59 height 10
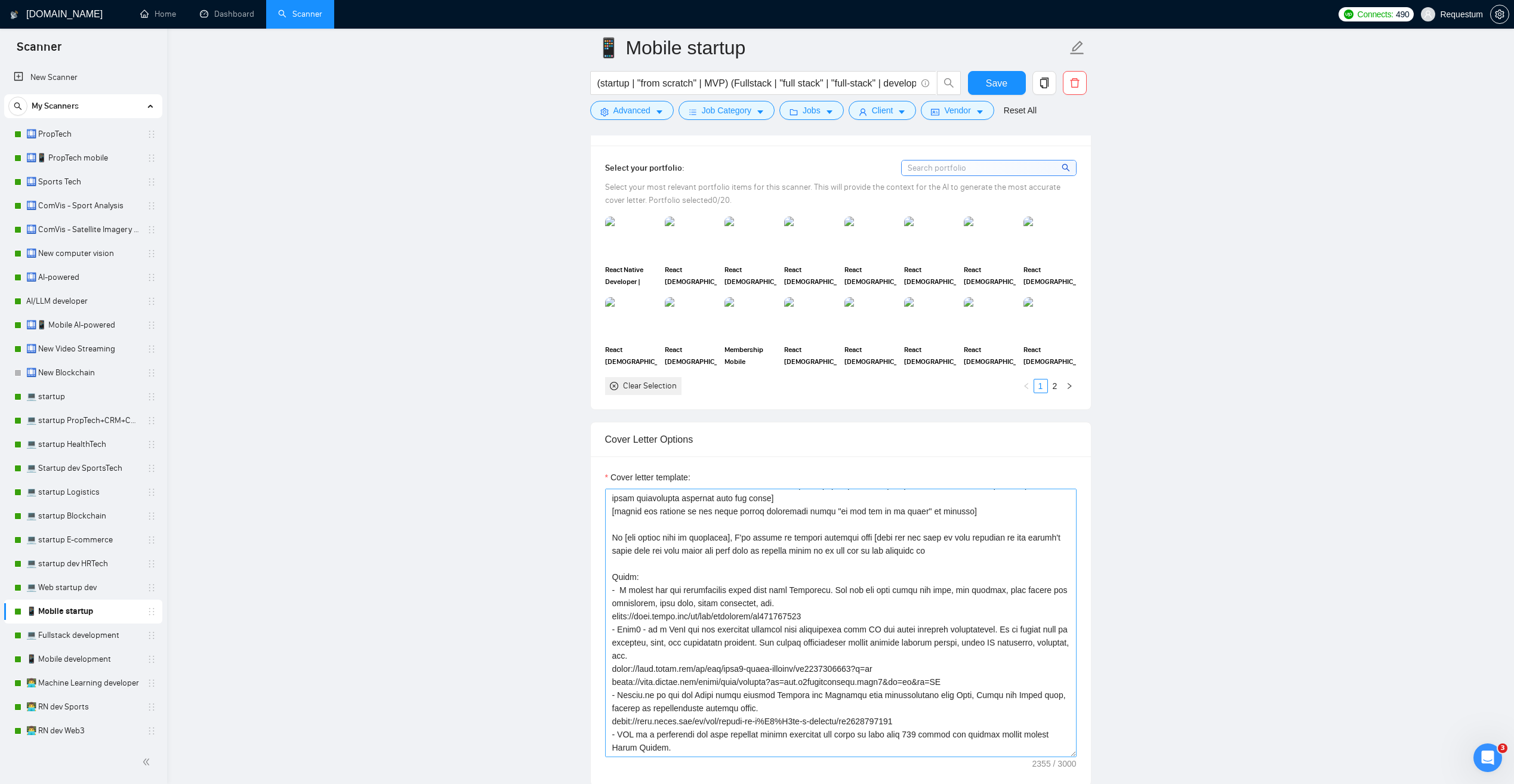
scroll to position [59, 0]
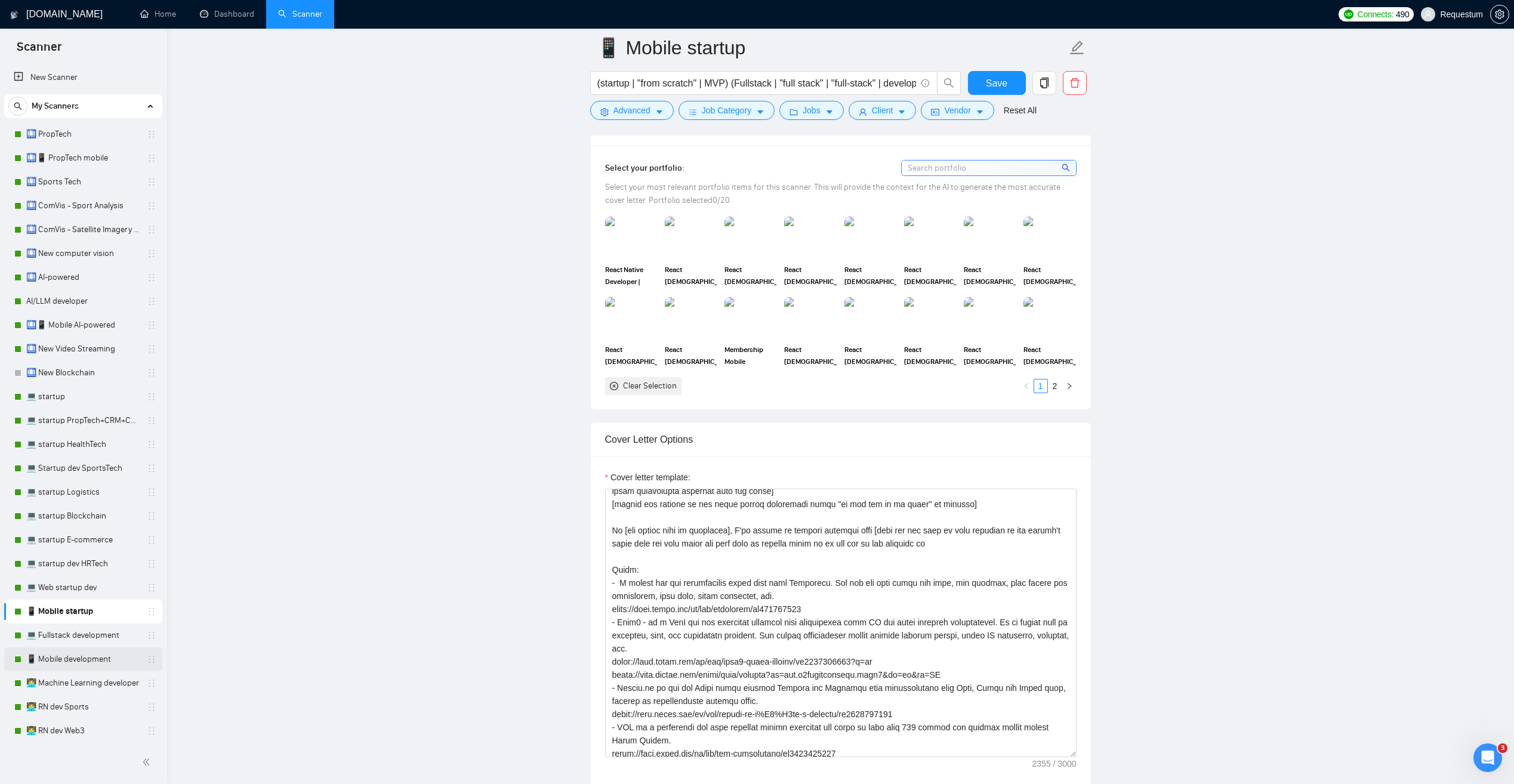
click at [100, 668] on link "📱 Mobile development" at bounding box center [83, 660] width 113 height 24
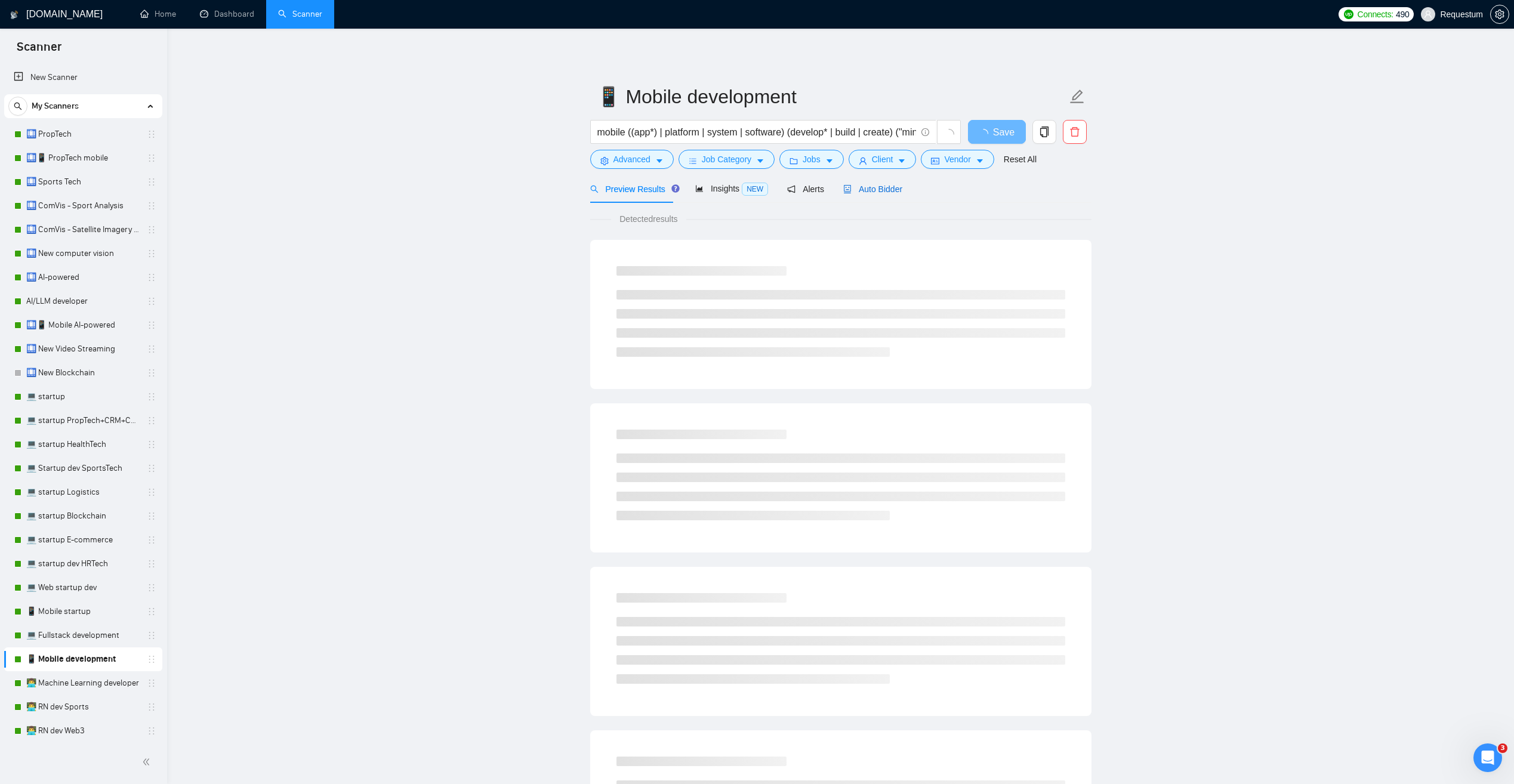
click at [862, 193] on span "Auto Bidder" at bounding box center [873, 189] width 59 height 10
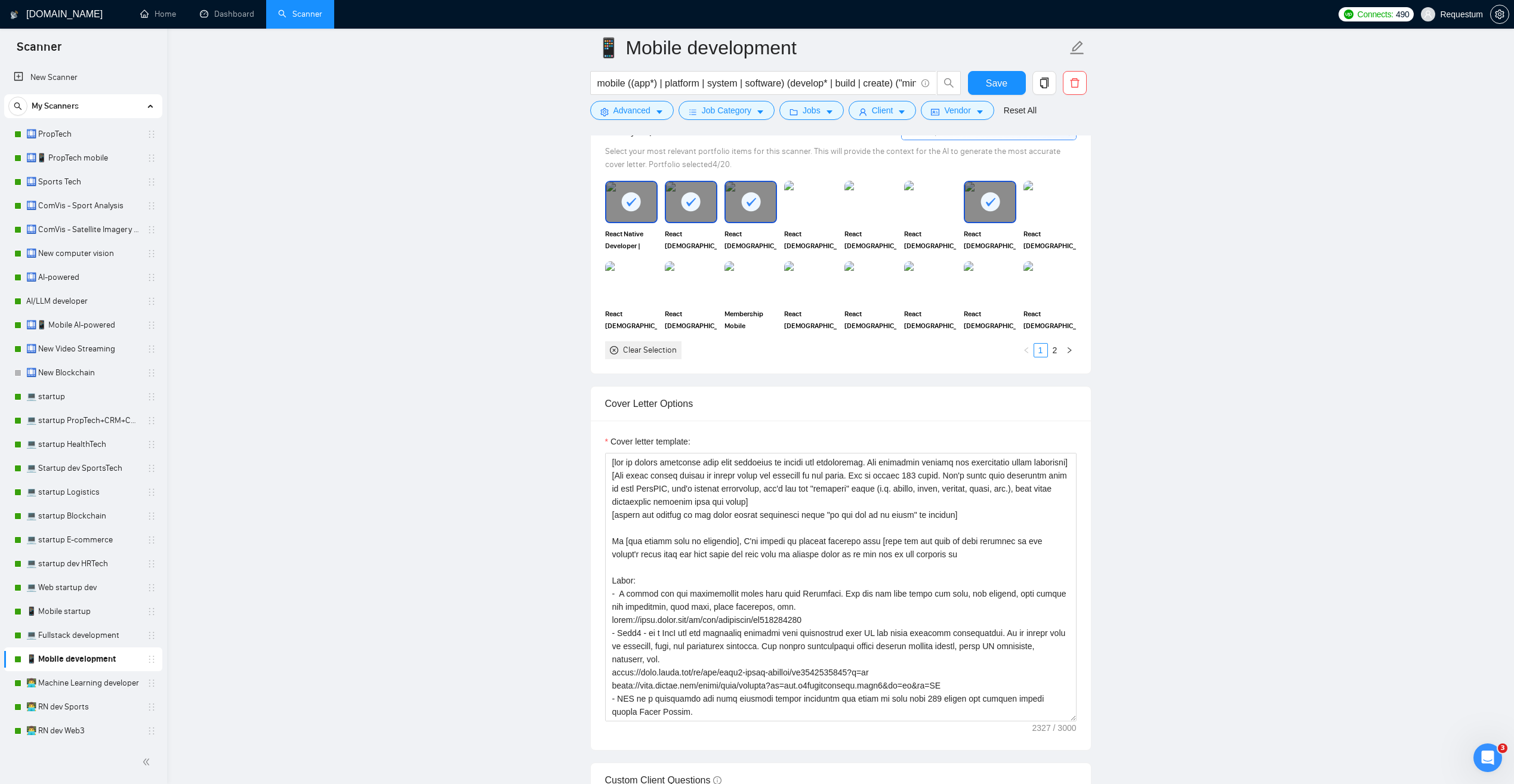
scroll to position [1074, 0]
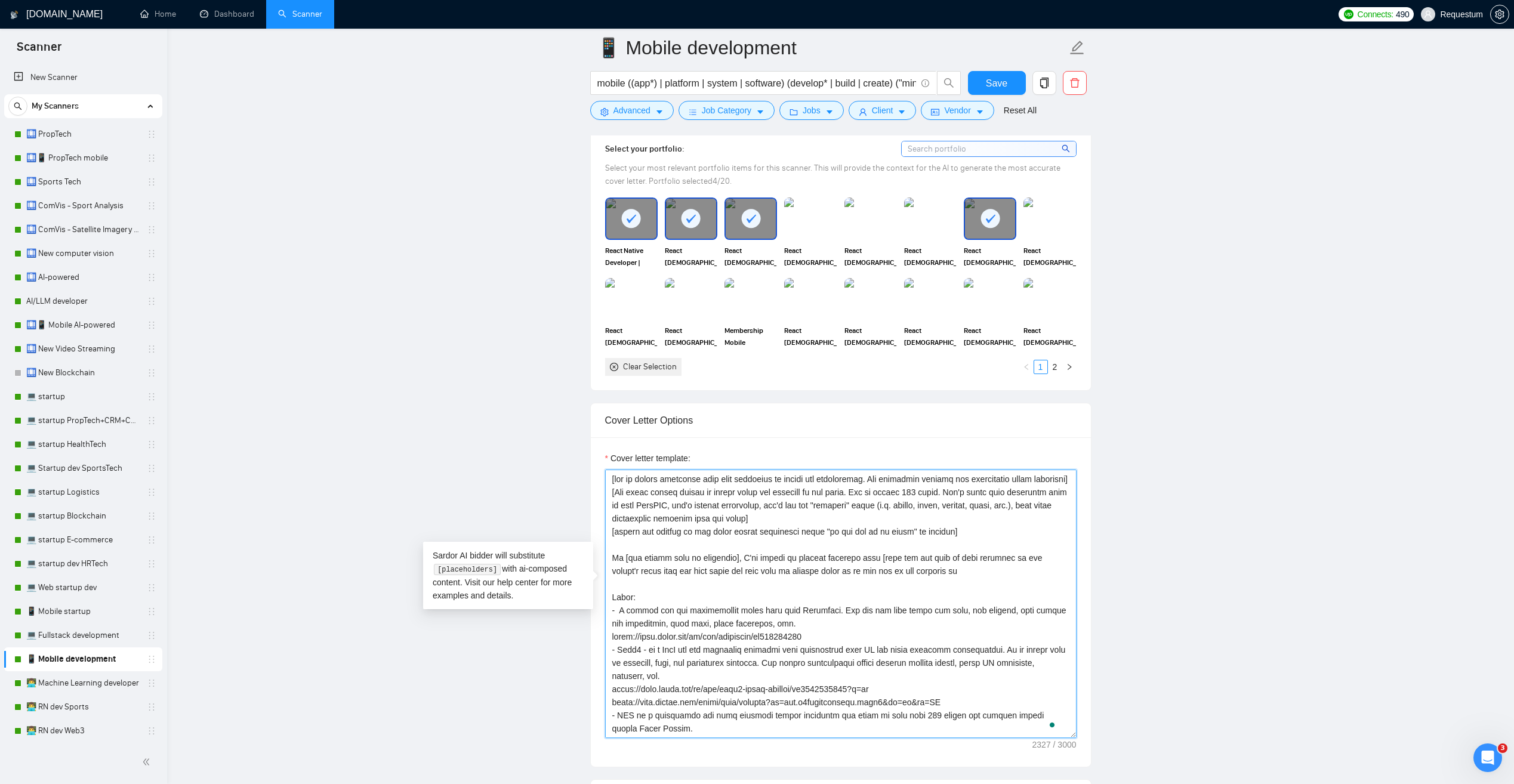
drag, startPoint x: 617, startPoint y: 645, endPoint x: 635, endPoint y: 665, distance: 26.9
click at [635, 665] on textarea "Cover letter template:" at bounding box center [840, 603] width 471 height 268
click at [685, 649] on textarea "Cover letter template:" at bounding box center [840, 603] width 471 height 268
click at [660, 608] on textarea "Cover letter template:" at bounding box center [840, 603] width 471 height 268
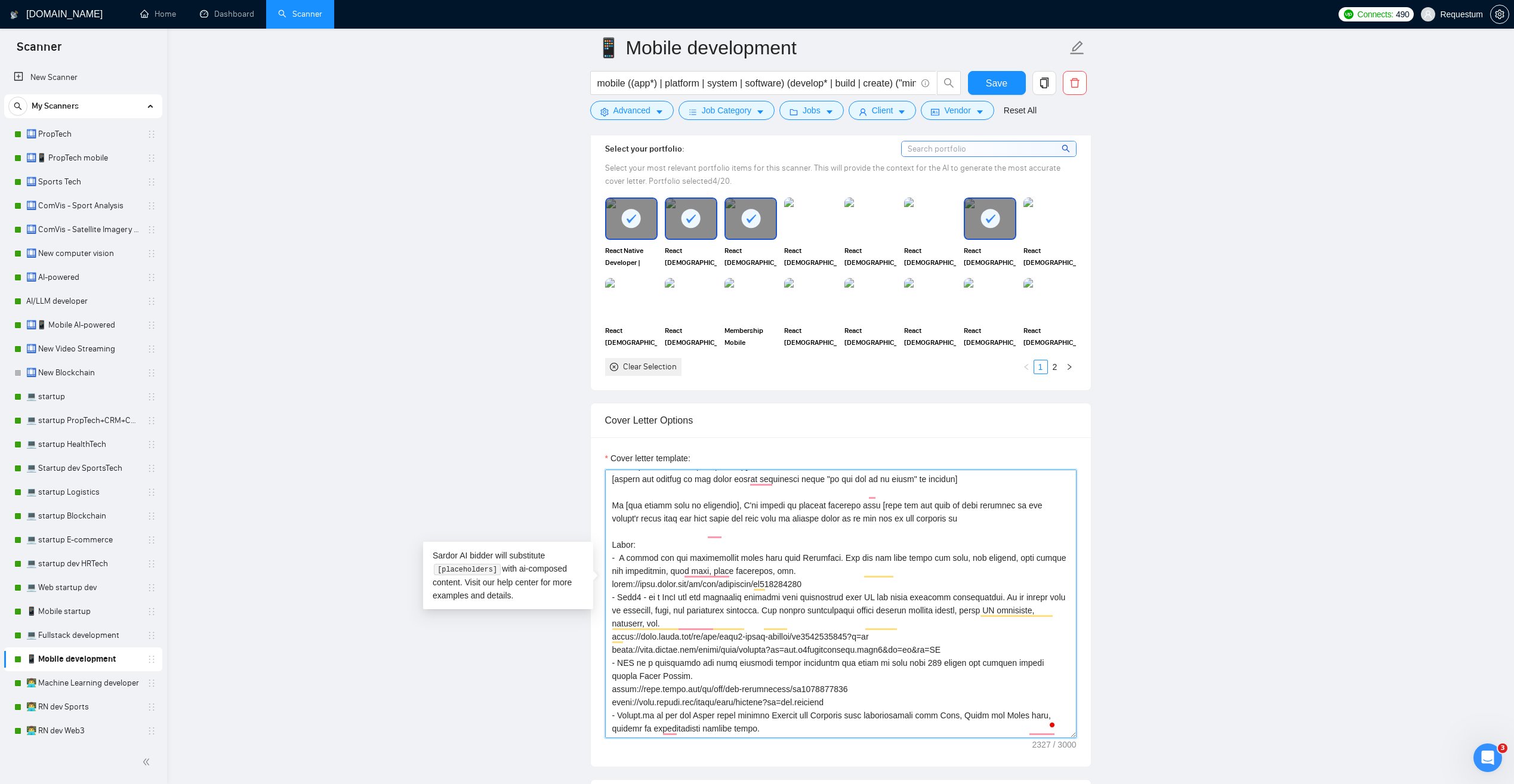
scroll to position [59, 0]
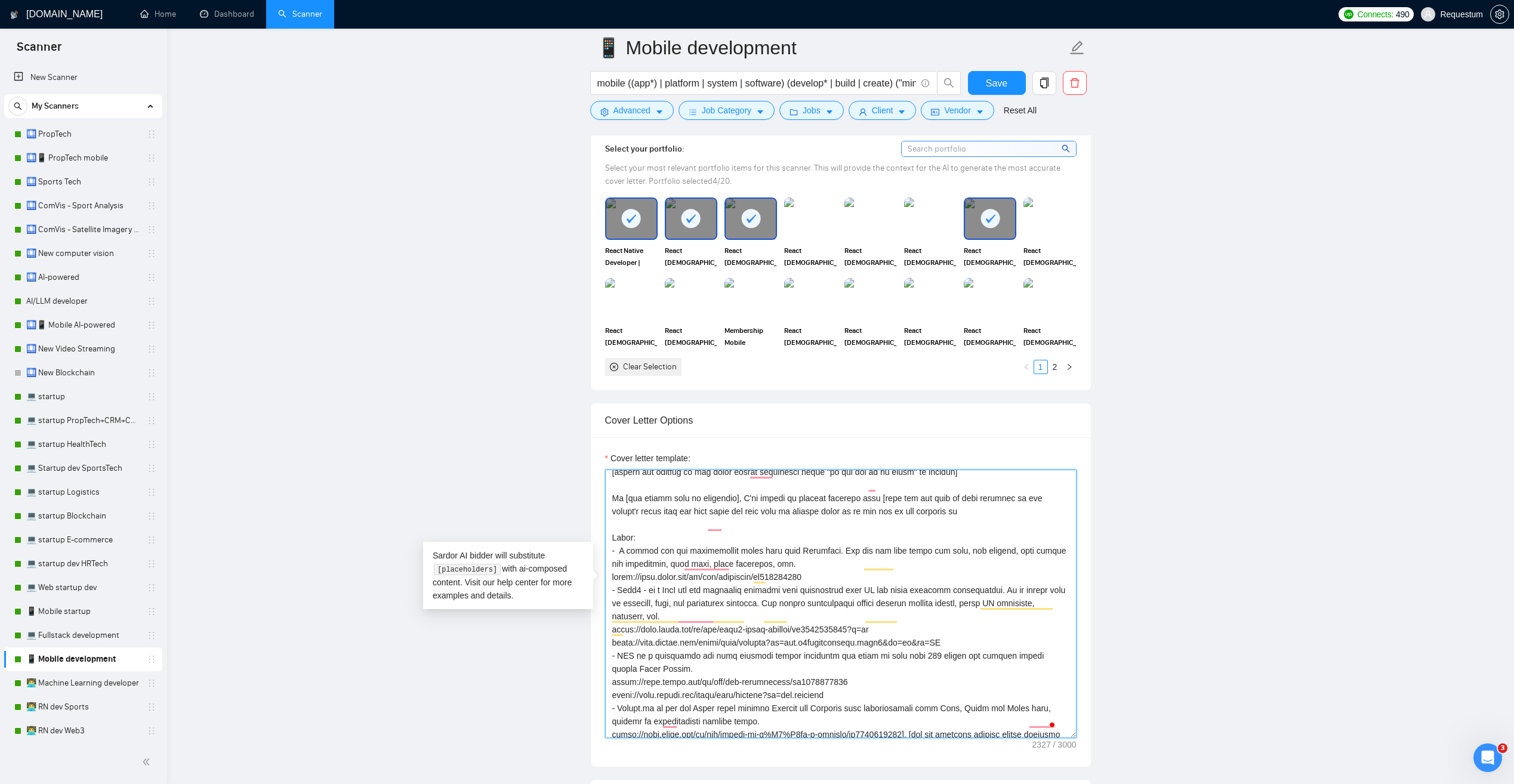
click at [646, 627] on textarea "Cover letter template:" at bounding box center [840, 603] width 471 height 268
click at [669, 687] on textarea "Cover letter template:" at bounding box center [840, 603] width 471 height 268
click at [631, 636] on textarea "Cover letter template:" at bounding box center [840, 603] width 471 height 268
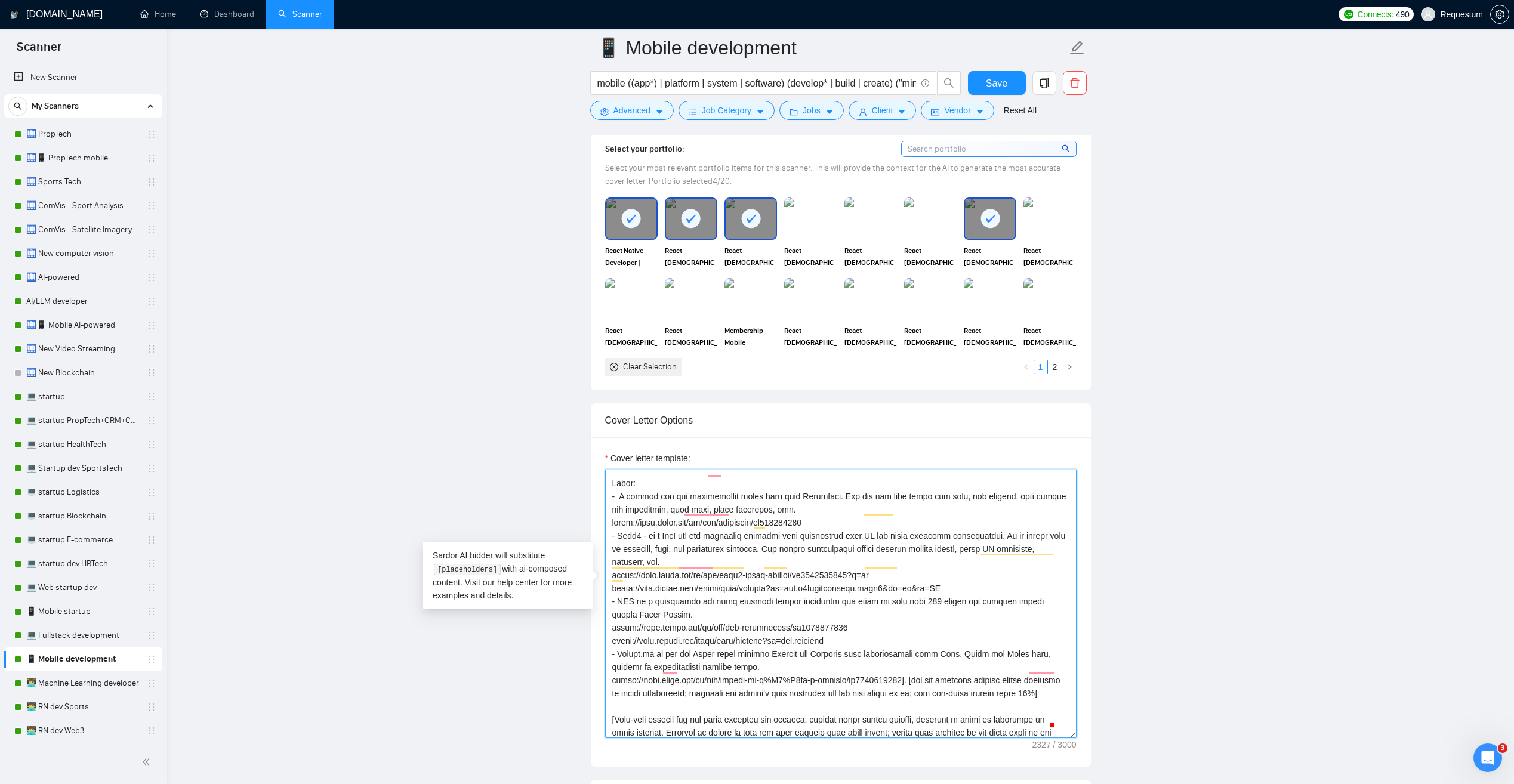
scroll to position [119, 0]
click at [650, 652] on textarea "Cover letter template:" at bounding box center [840, 603] width 471 height 268
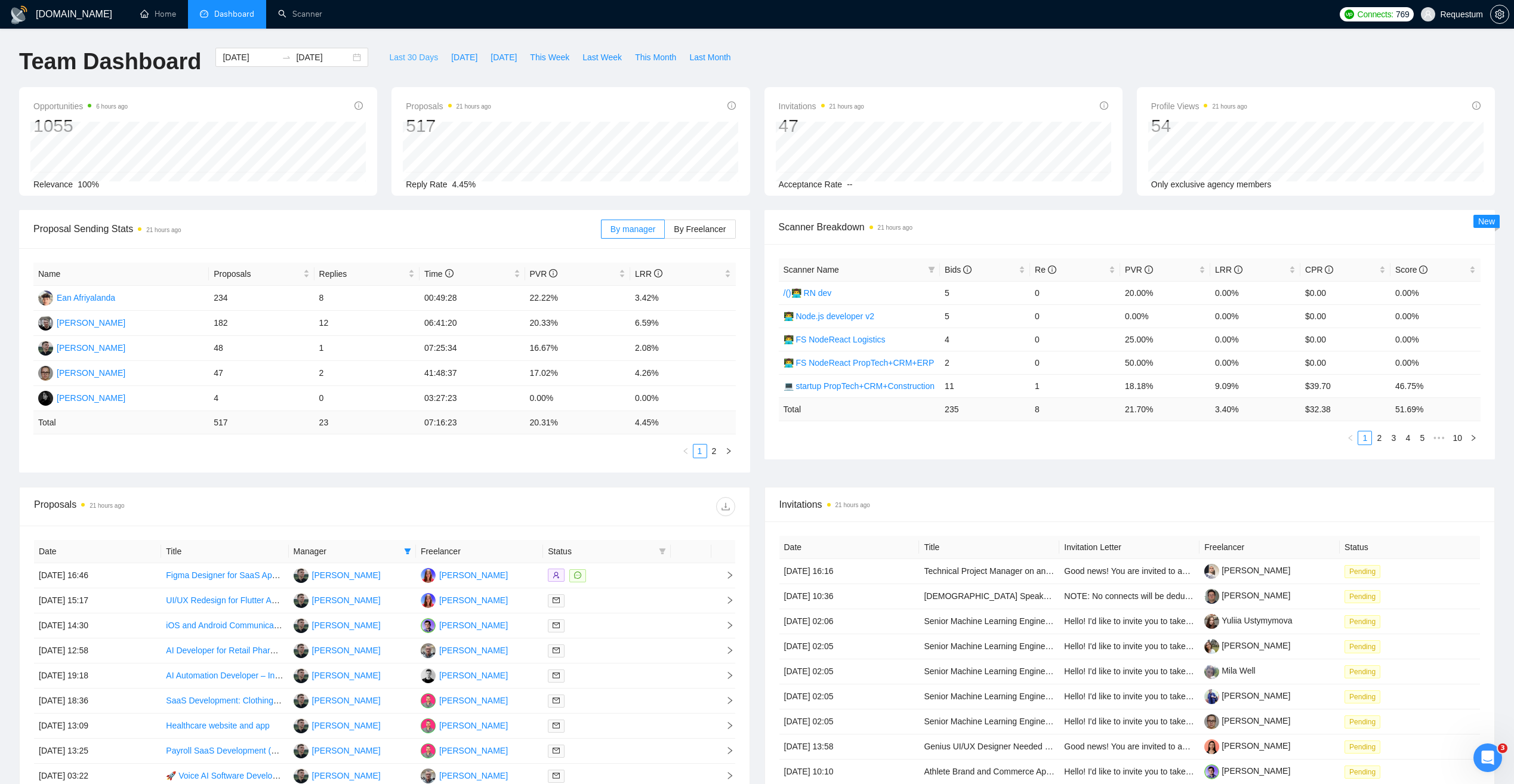
click at [389, 53] on span "Last 30 Days" at bounding box center [414, 58] width 49 height 13
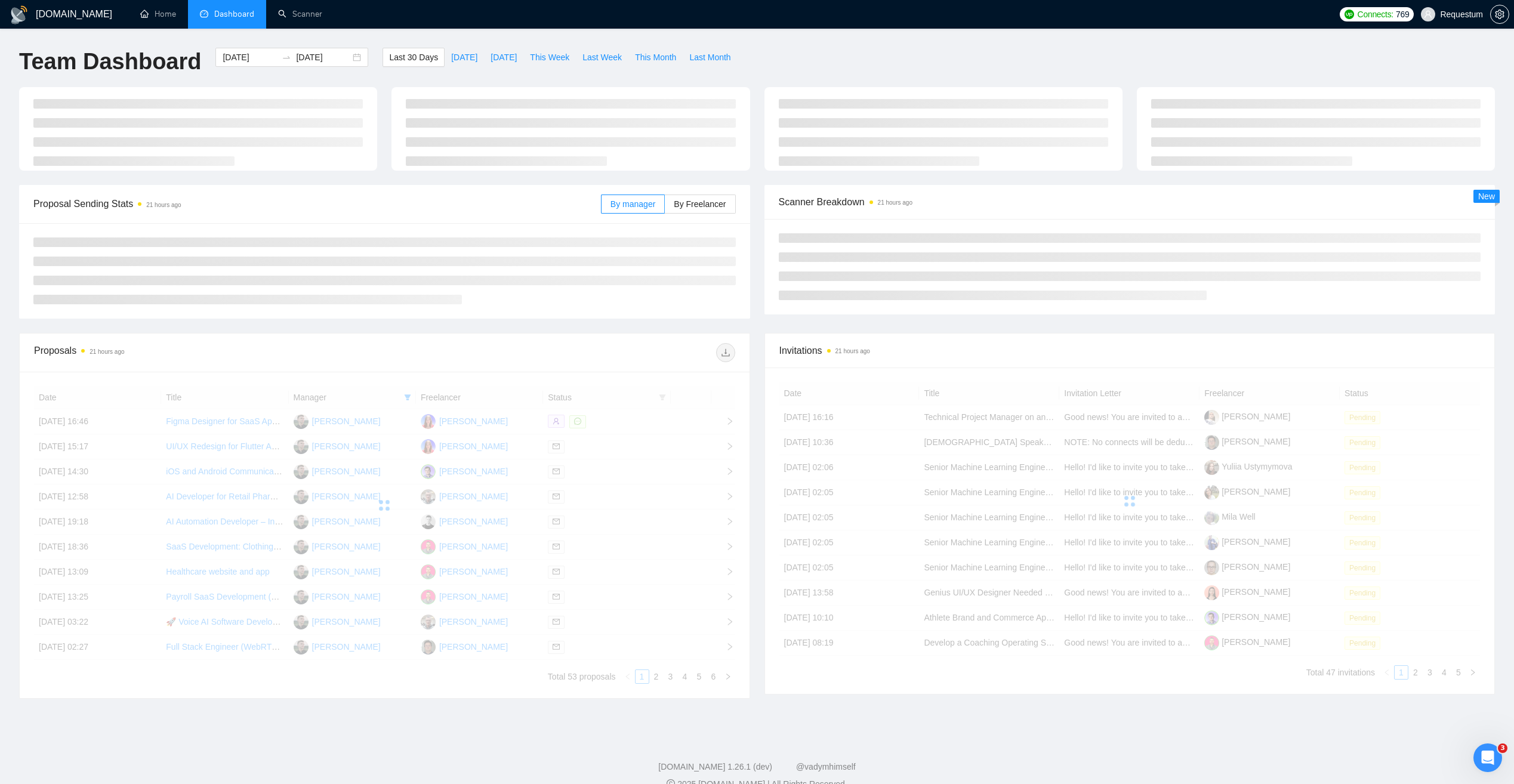
type input "2025-08-25"
type input "2025-09-24"
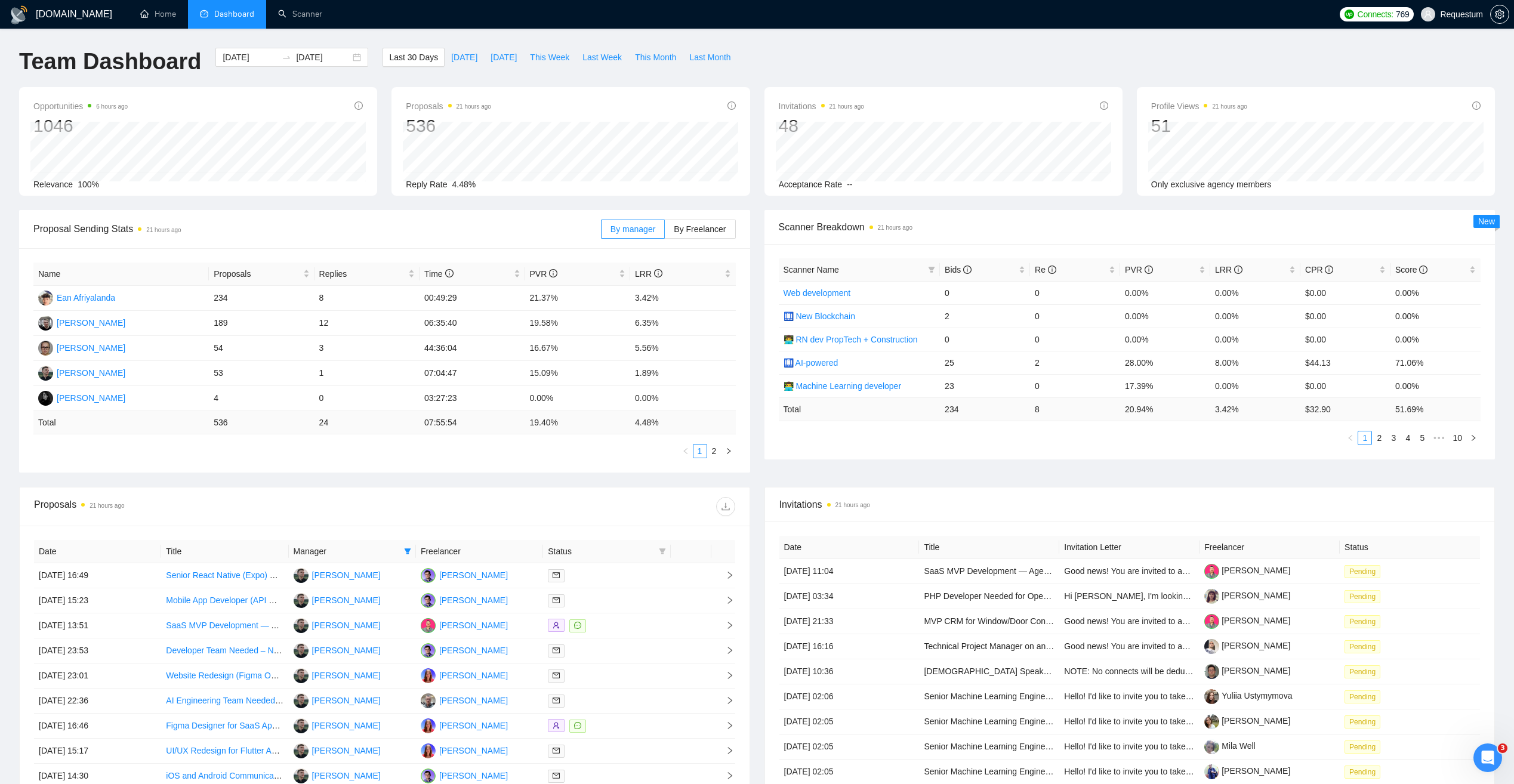
click at [390, 550] on span "Manager" at bounding box center [346, 552] width 106 height 13
click at [407, 551] on icon "filter" at bounding box center [408, 552] width 7 height 6
click at [363, 690] on span "[PERSON_NAME]" at bounding box center [362, 689] width 68 height 10
checkbox input "false"
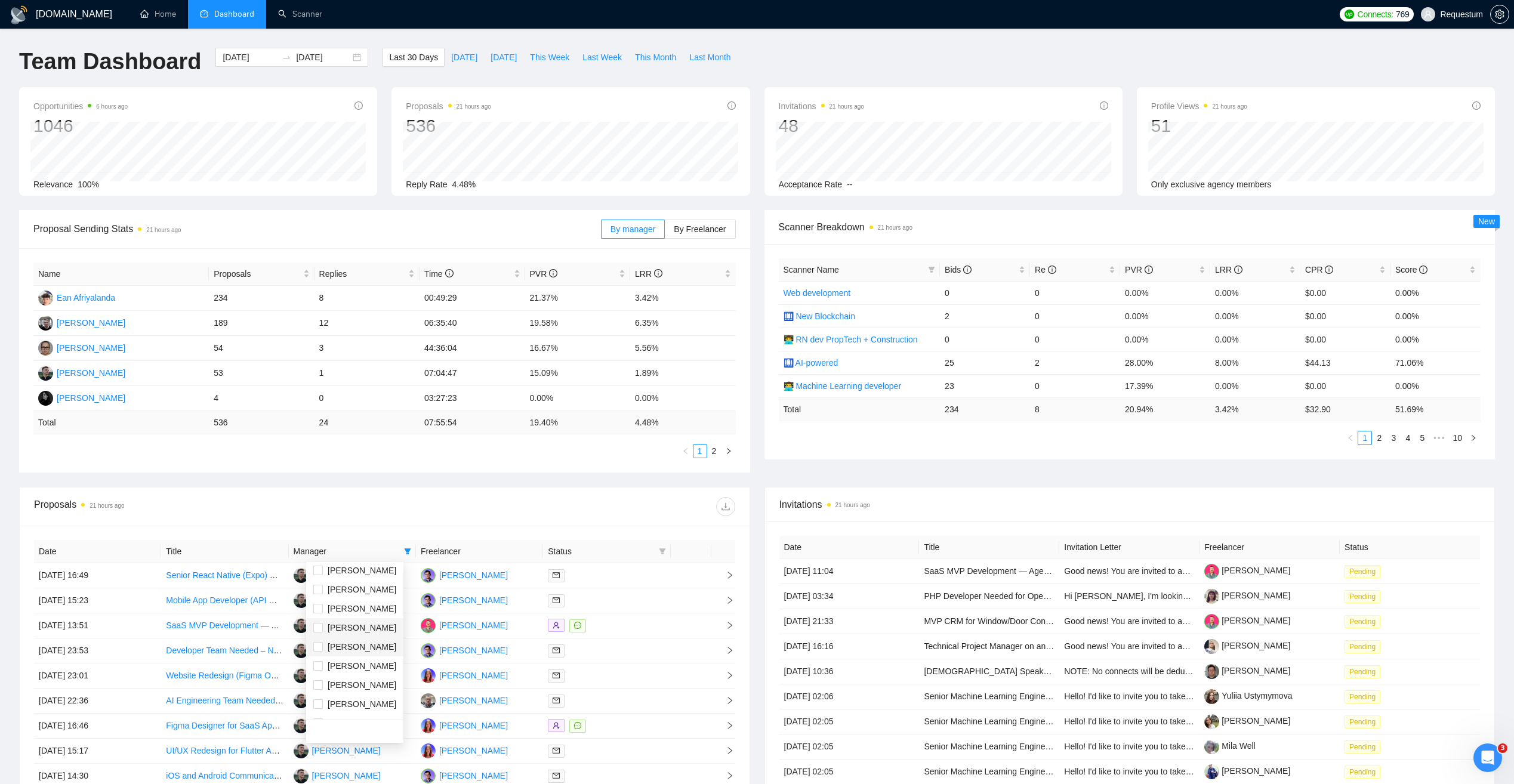
scroll to position [0, 0]
click at [357, 565] on li "[PERSON_NAME]" at bounding box center [355, 574] width 97 height 19
checkbox input "true"
click at [369, 513] on div "Proposals 21 hours ago" at bounding box center [210, 507] width 351 height 19
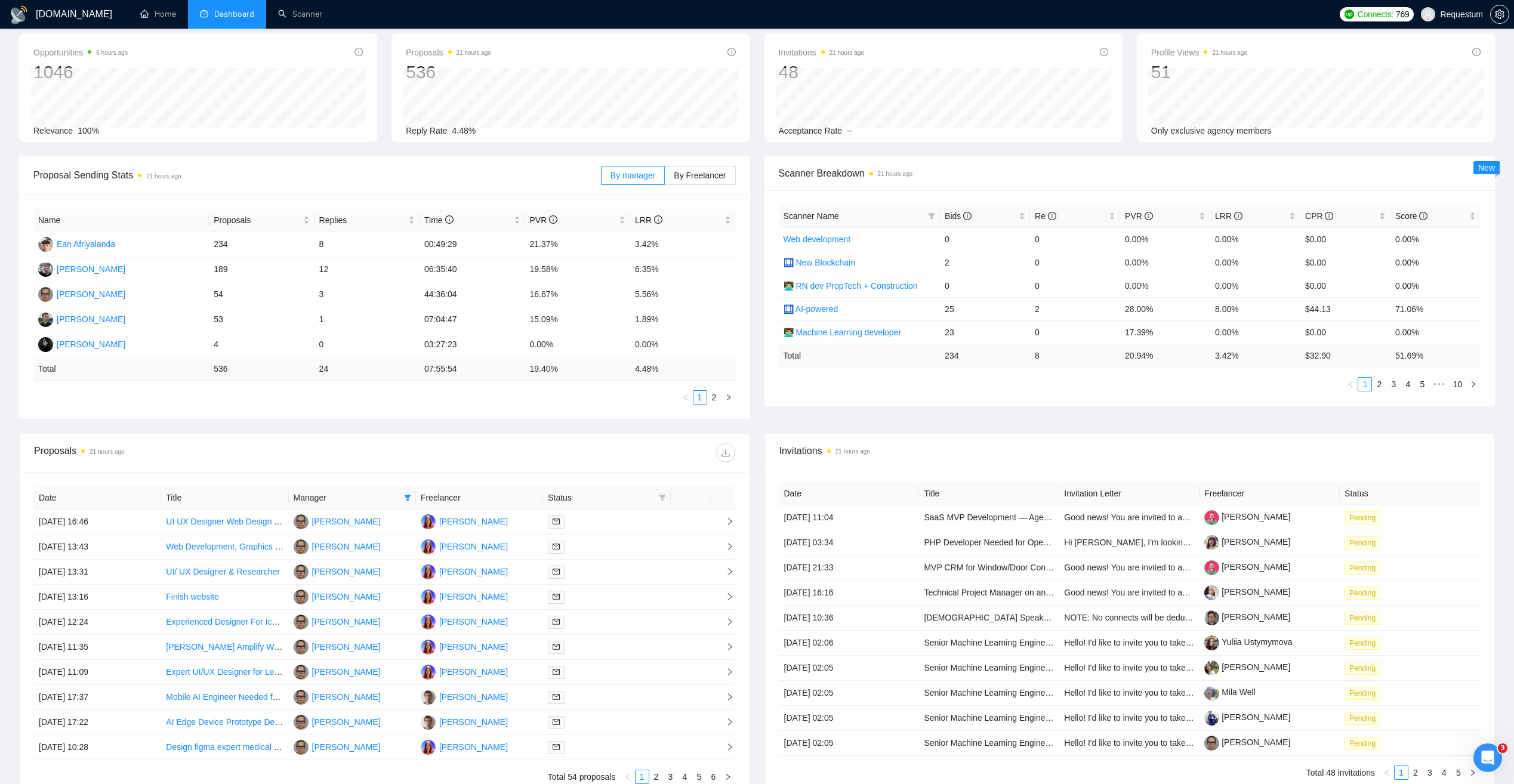
scroll to position [59, 0]
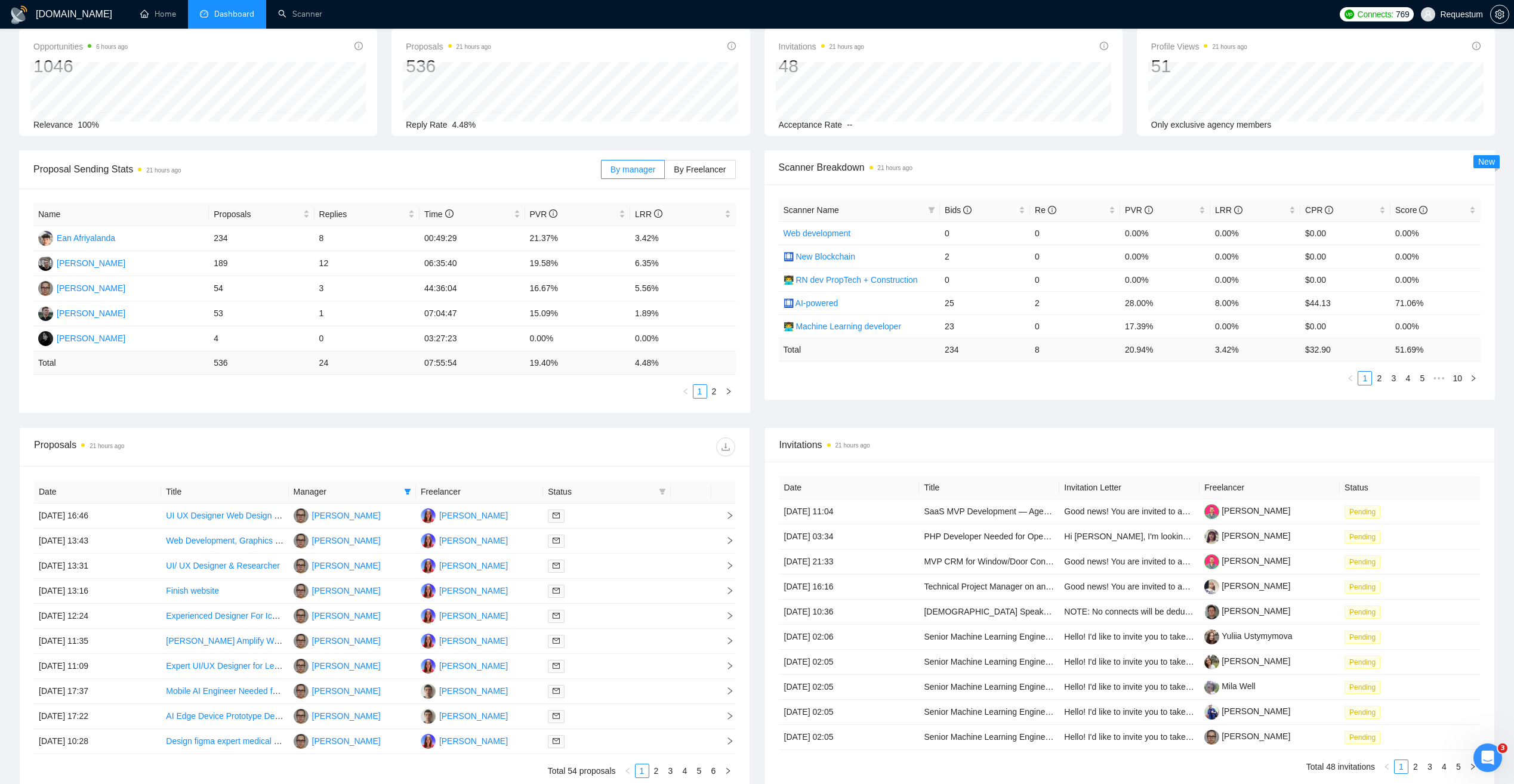
click at [655, 765] on link "2" at bounding box center [657, 771] width 13 height 13
click at [668, 771] on link "3" at bounding box center [671, 771] width 13 height 13
click at [642, 774] on link "1" at bounding box center [642, 771] width 13 height 13
